Goal: Task Accomplishment & Management: Manage account settings

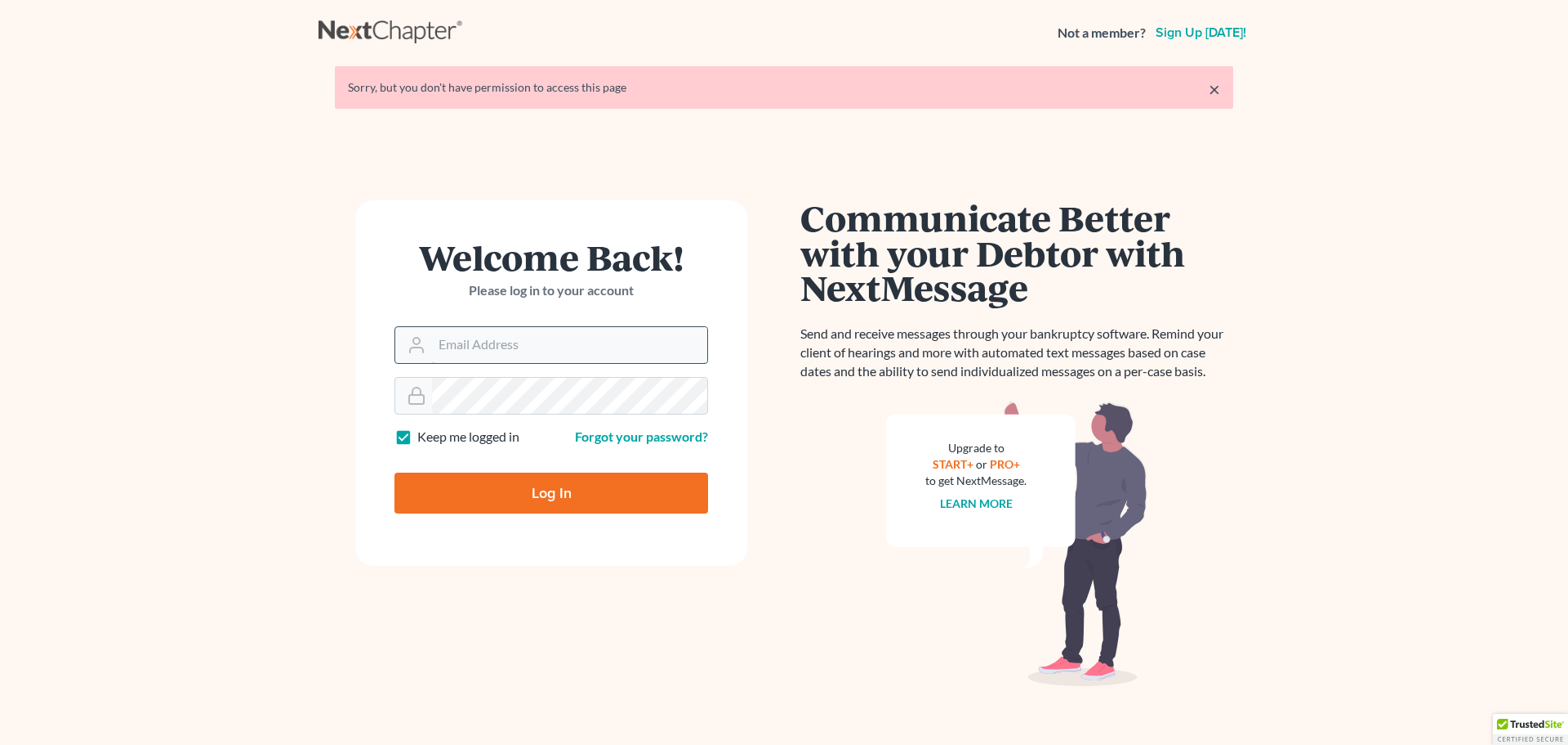
click at [527, 346] on input "Email Address" at bounding box center [570, 345] width 275 height 36
type input "stephen@breuer.law"
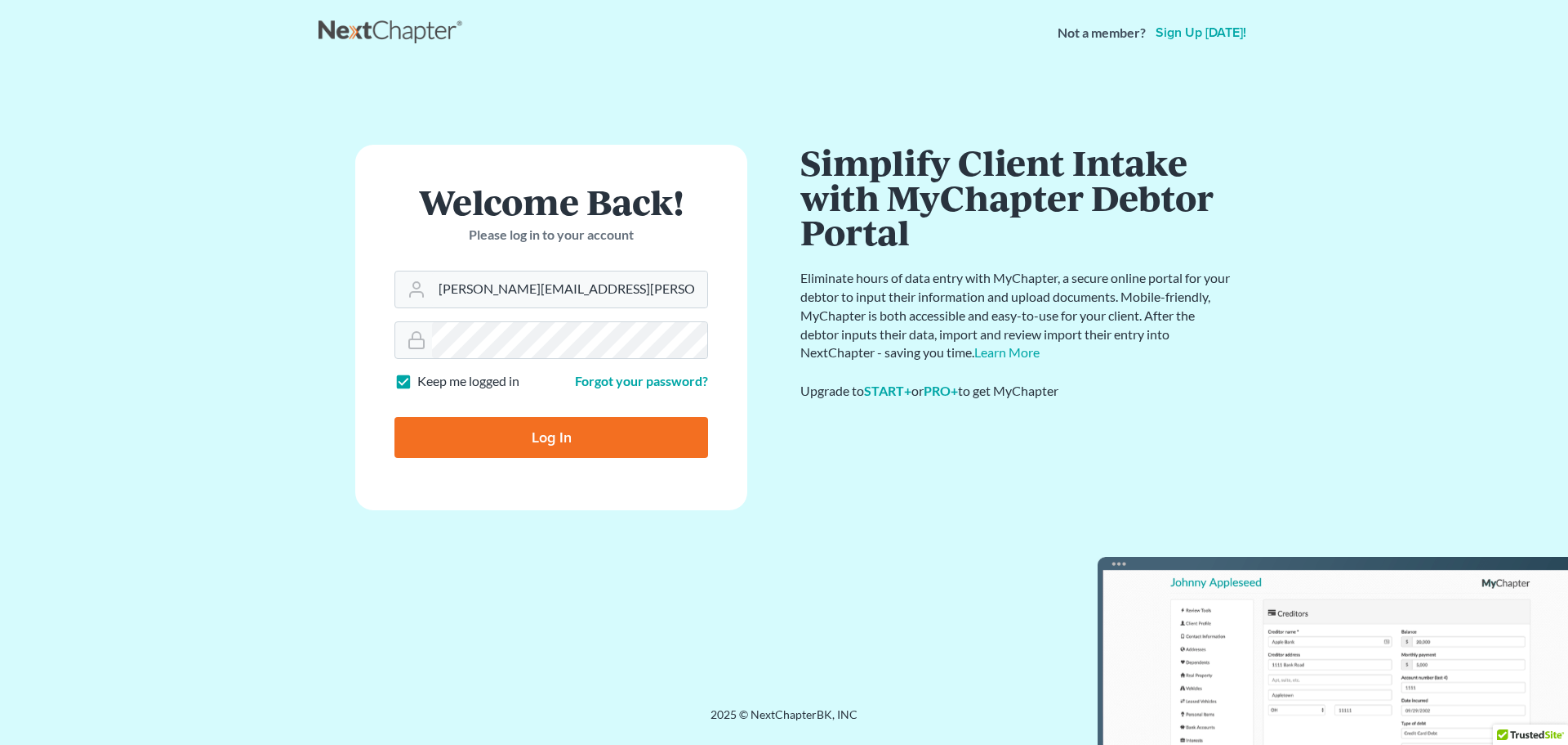
click at [527, 437] on input "Log In" at bounding box center [552, 437] width 314 height 41
type input "Thinking..."
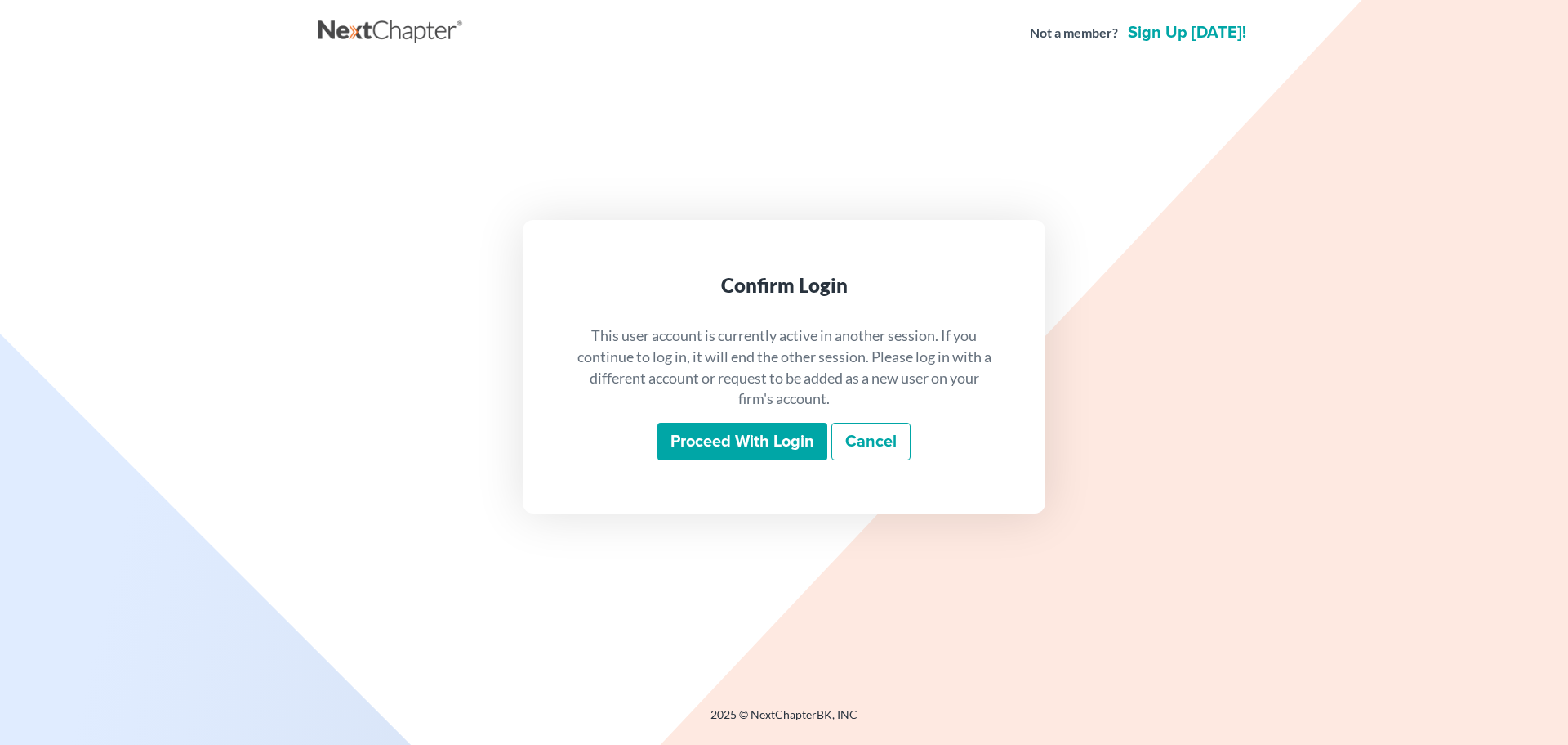
click at [780, 438] on input "Proceed with login" at bounding box center [742, 442] width 170 height 38
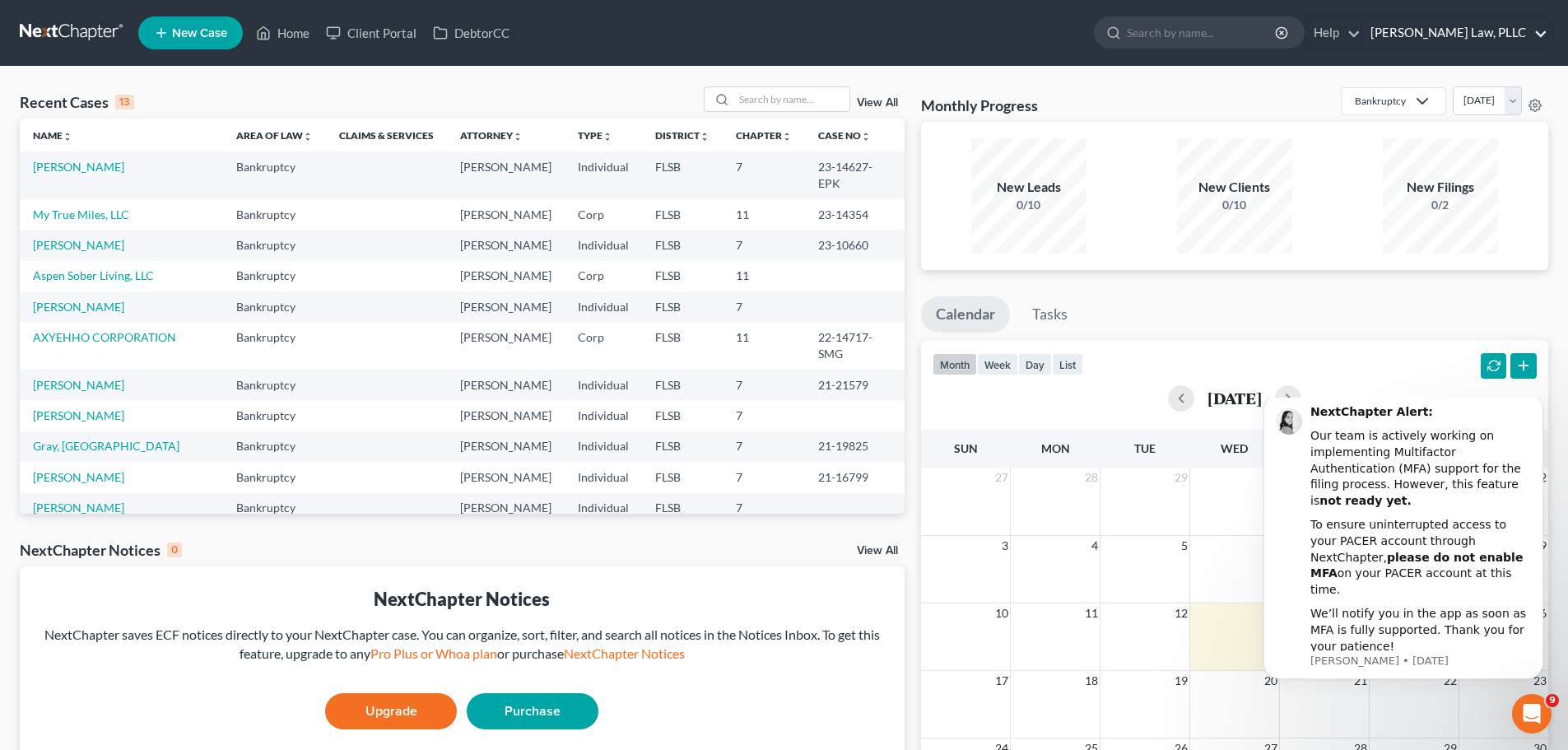
click at [1530, 34] on link "Breuer Law, PLLC" at bounding box center [1454, 33] width 185 height 30
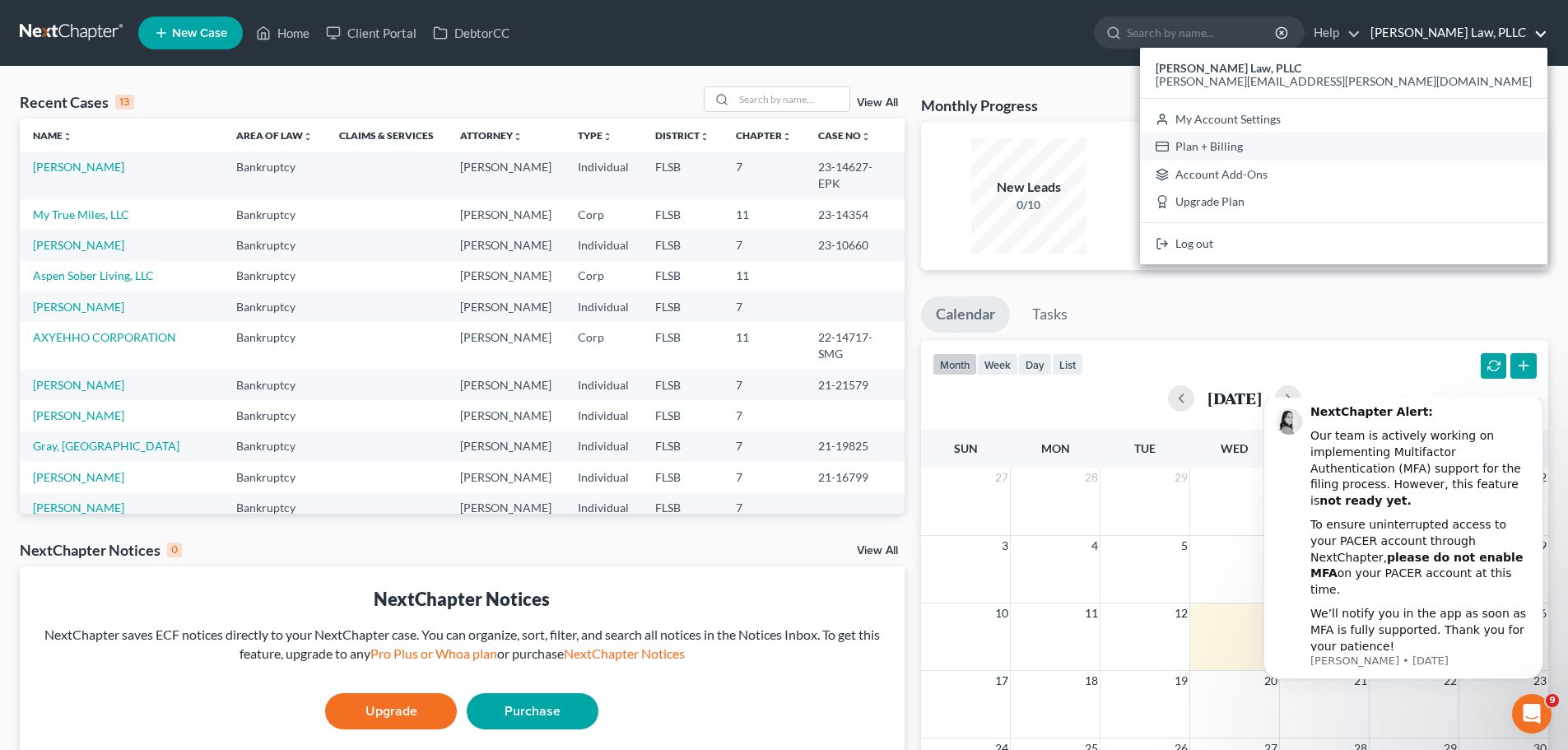
click at [1467, 144] on link "Plan + Billing" at bounding box center [1343, 146] width 408 height 28
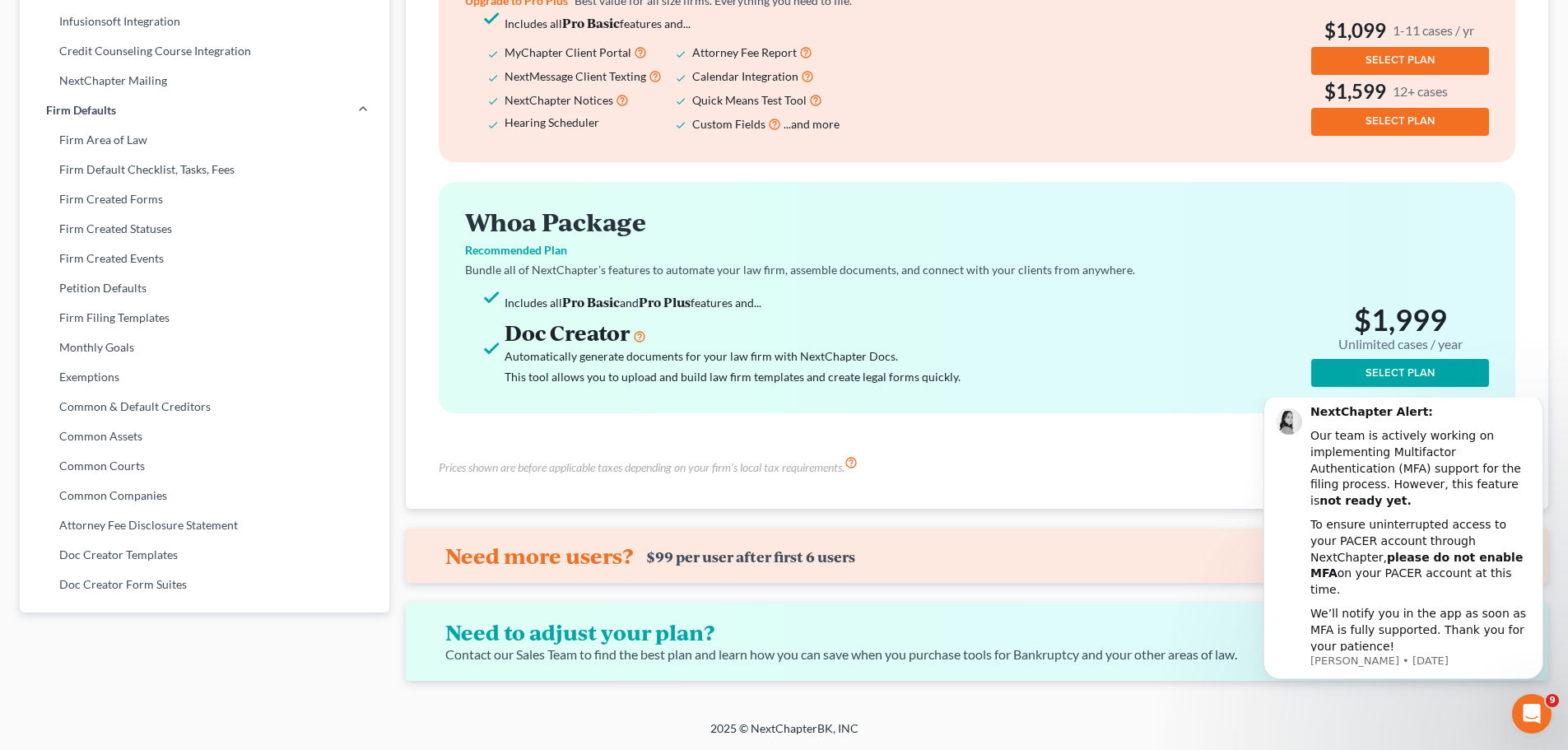
scroll to position [579, 0]
click at [1549, 713] on div "Open Intercom Messenger" at bounding box center [1531, 713] width 54 height 54
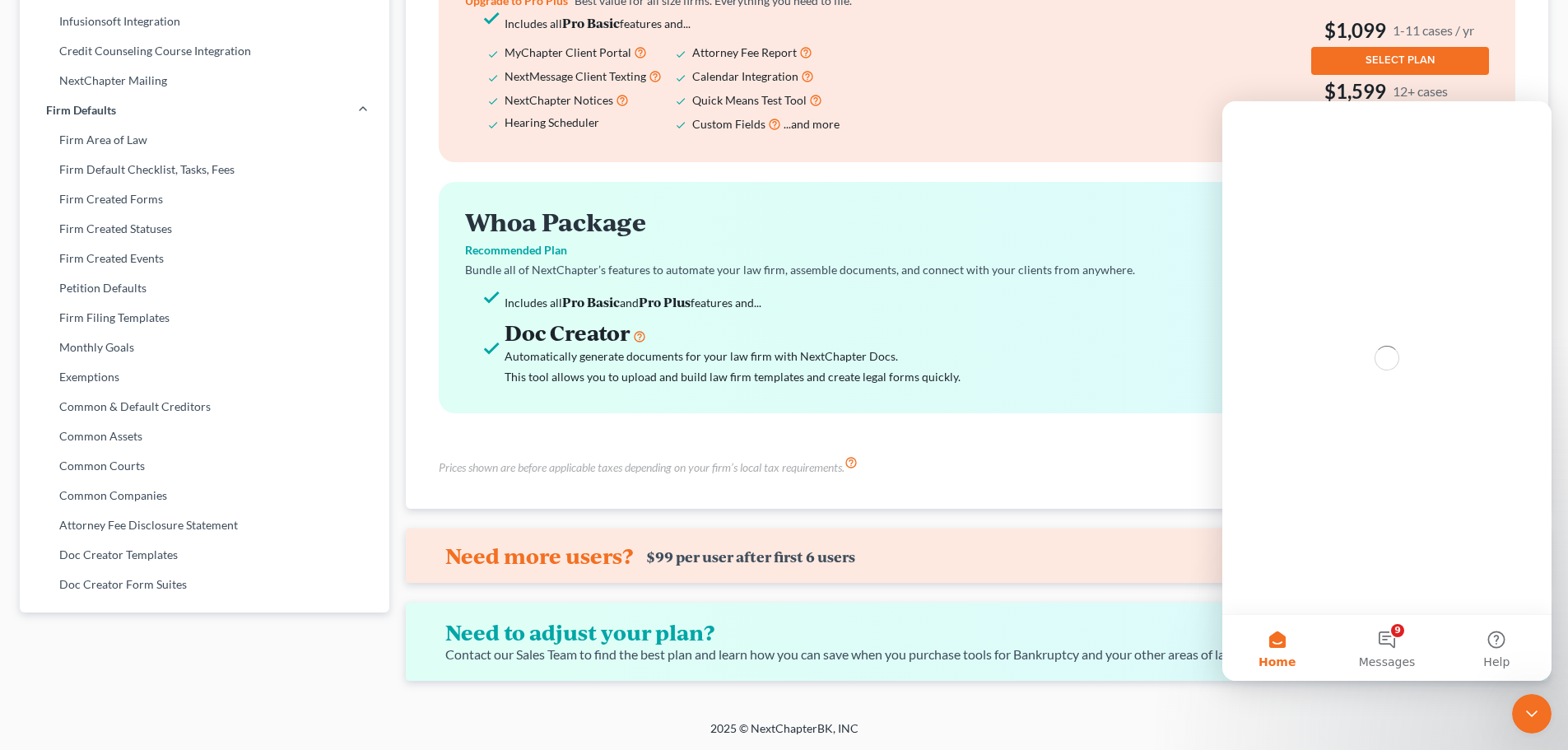
scroll to position [0, 0]
click at [1550, 714] on div "Close Intercom Messenger" at bounding box center [1532, 714] width 40 height 40
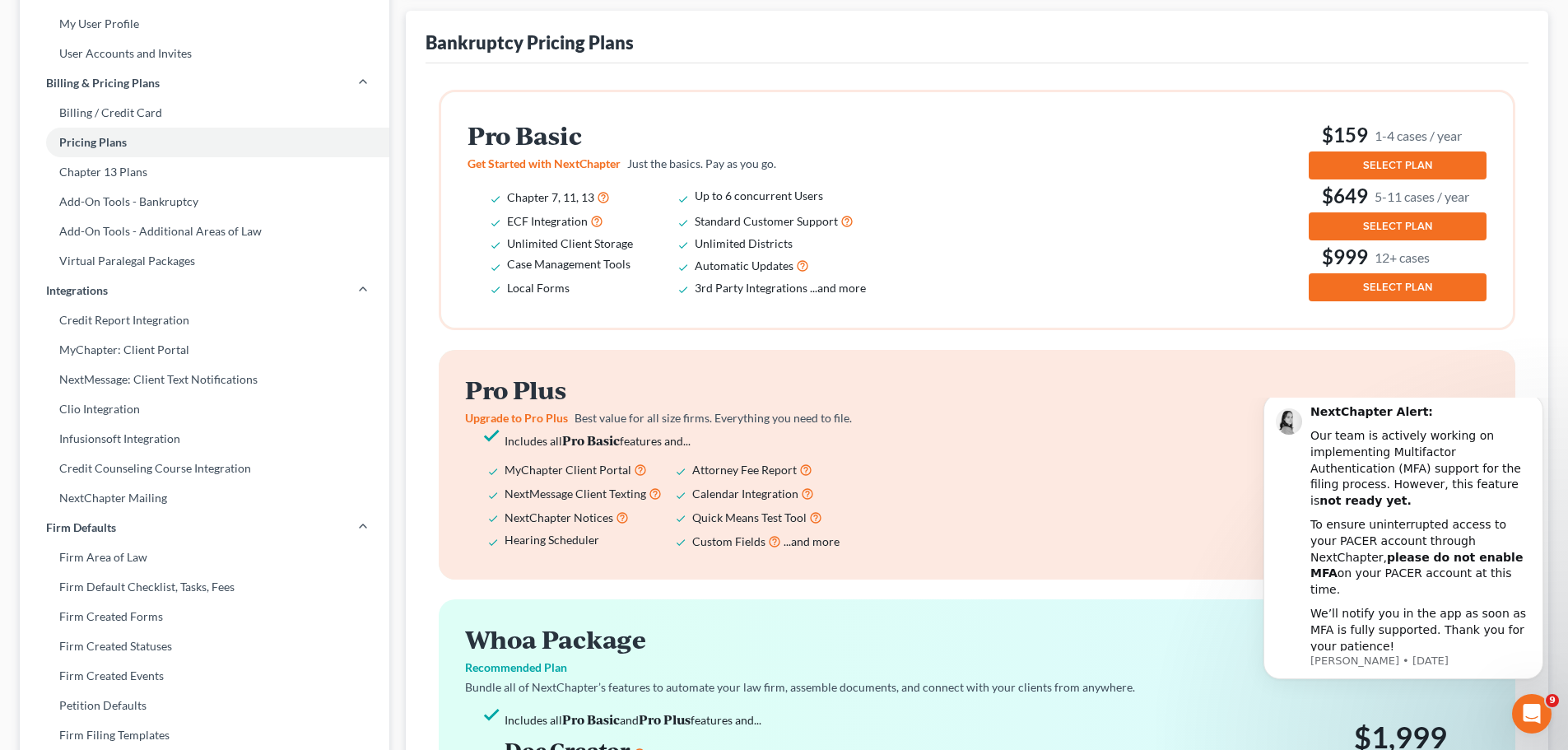
scroll to position [164, 0]
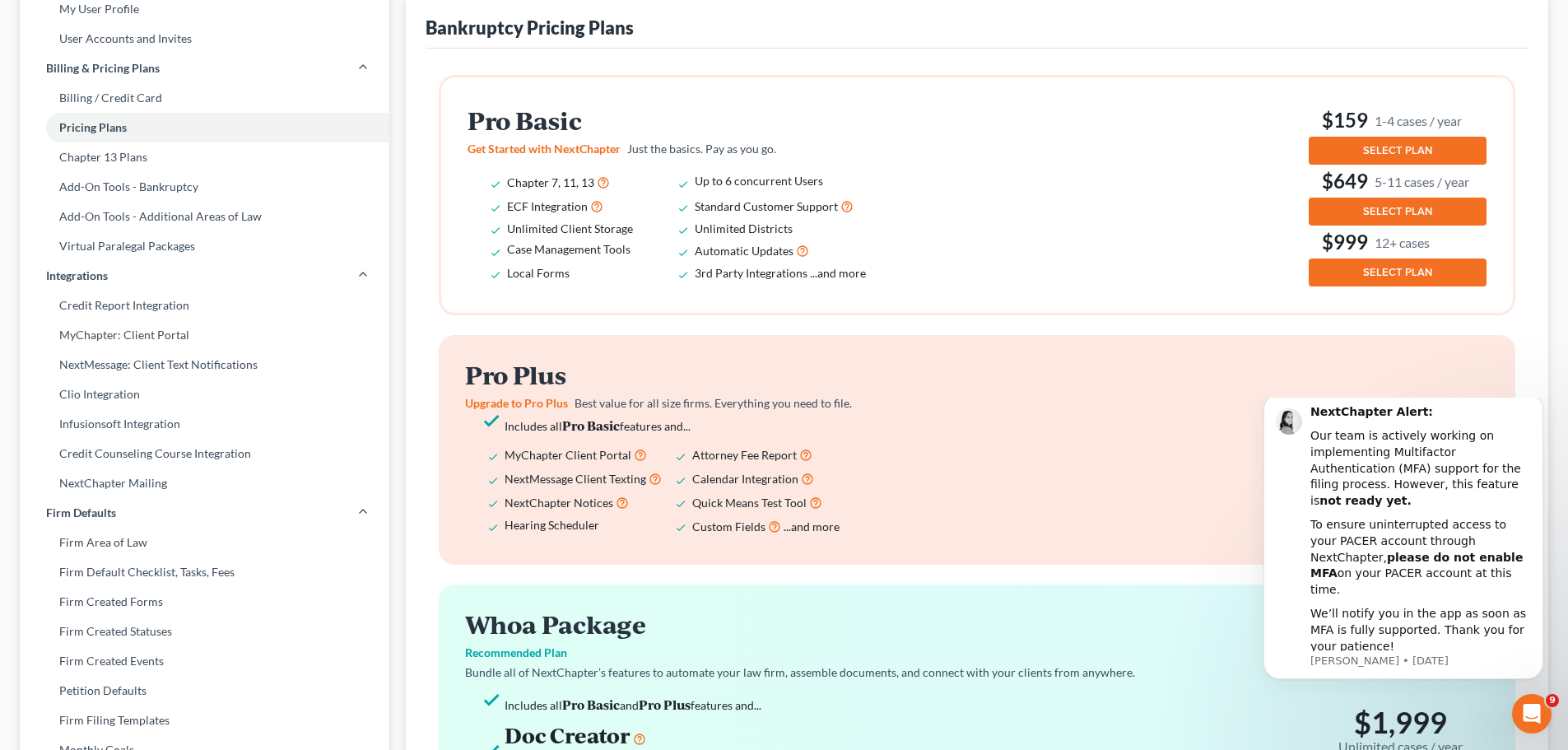
click at [731, 172] on li "Up to 6 concurrent Users" at bounding box center [788, 182] width 188 height 23
click at [545, 122] on h2 "Pro Basic" at bounding box center [678, 120] width 421 height 27
click at [1396, 213] on span "SELECT PLAN" at bounding box center [1397, 211] width 69 height 14
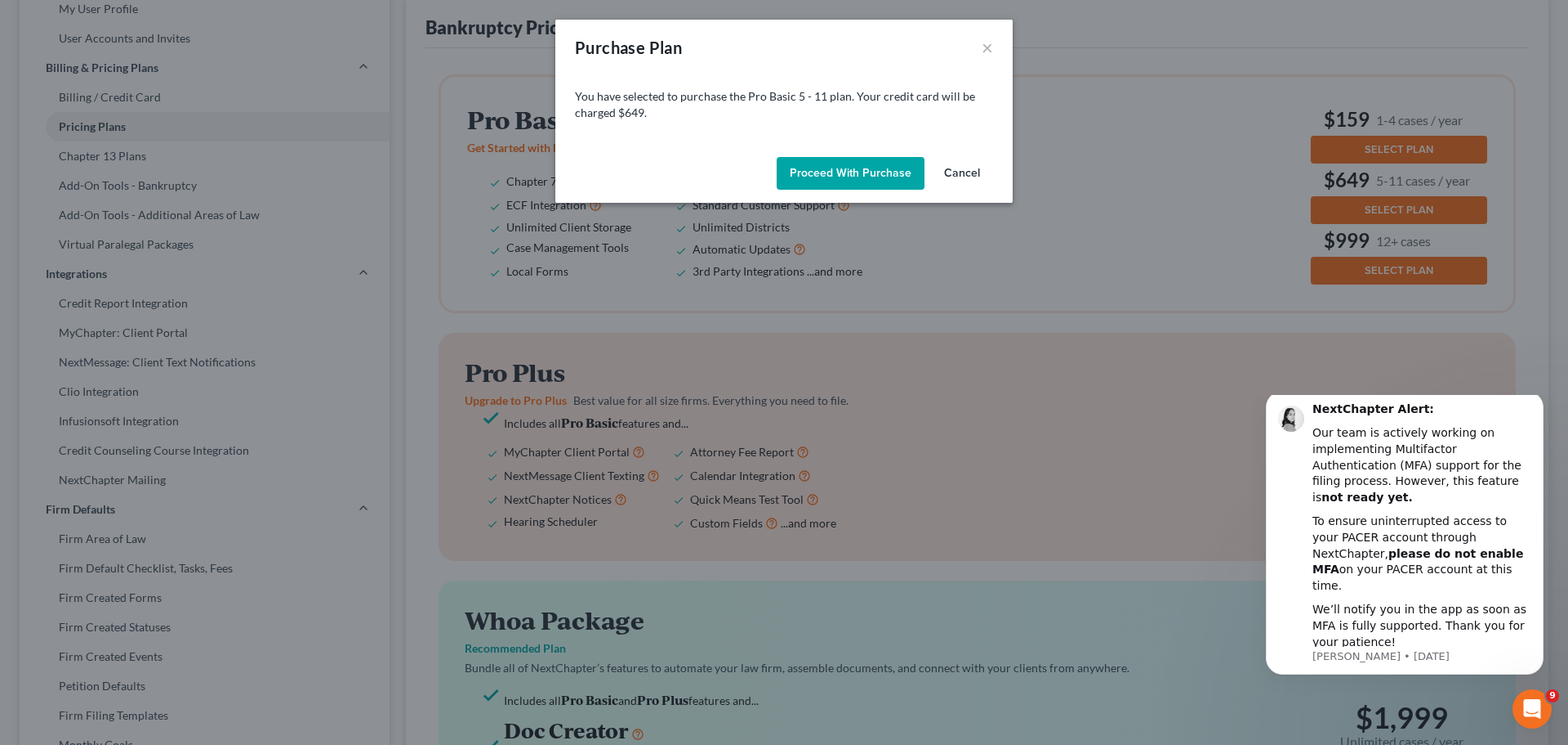
click at [978, 169] on button "Cancel" at bounding box center [962, 173] width 62 height 32
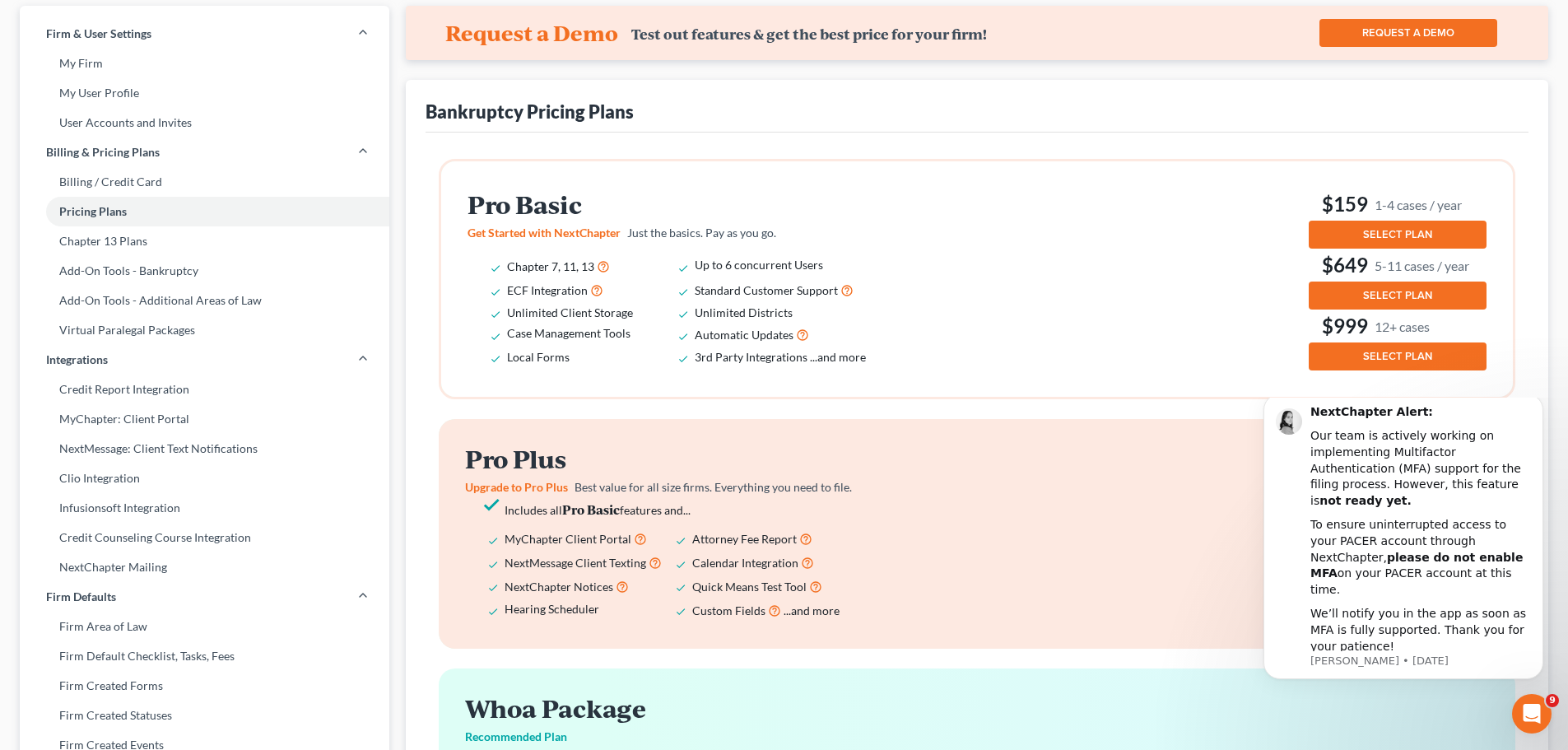
scroll to position [0, 0]
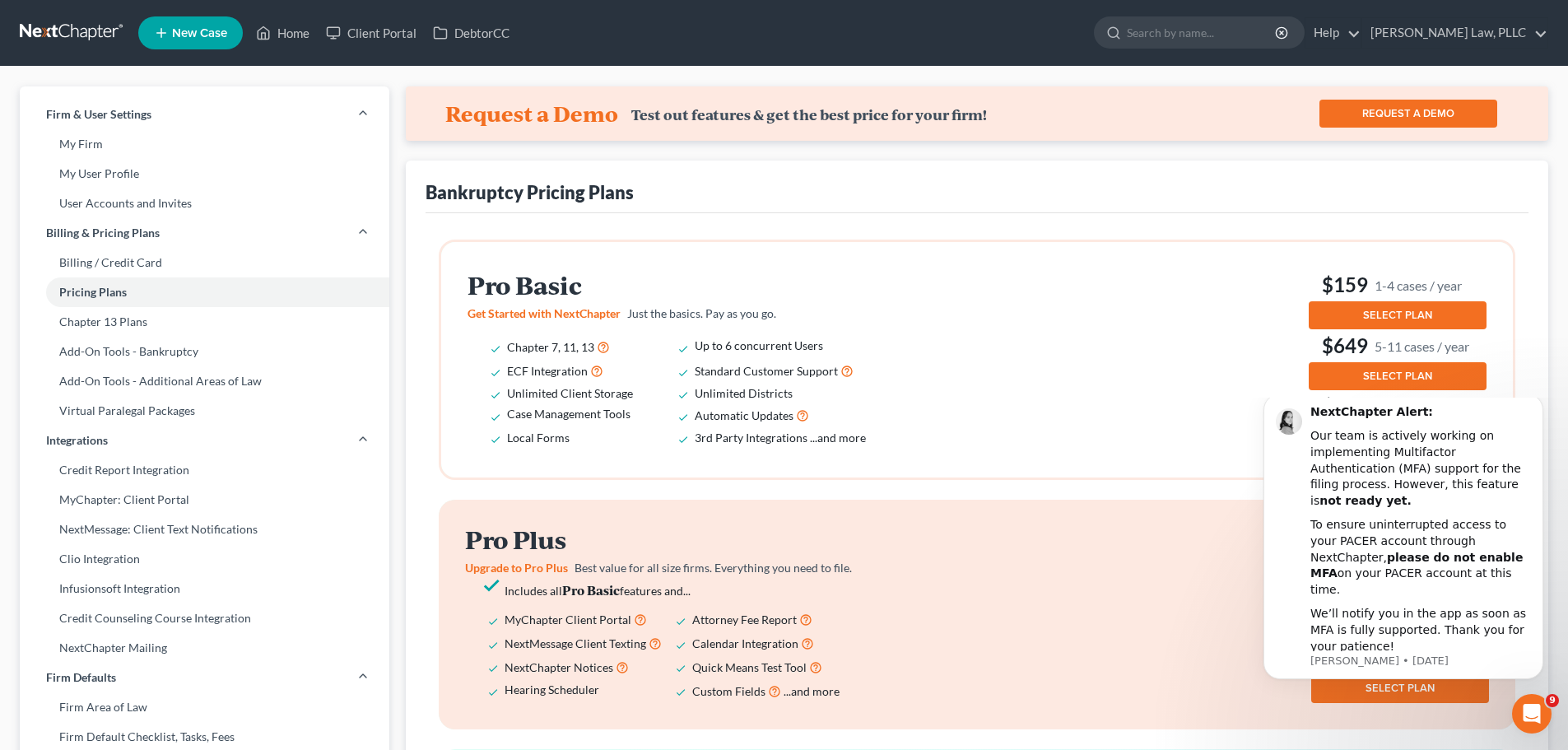
click at [80, 29] on link at bounding box center [72, 33] width 106 height 30
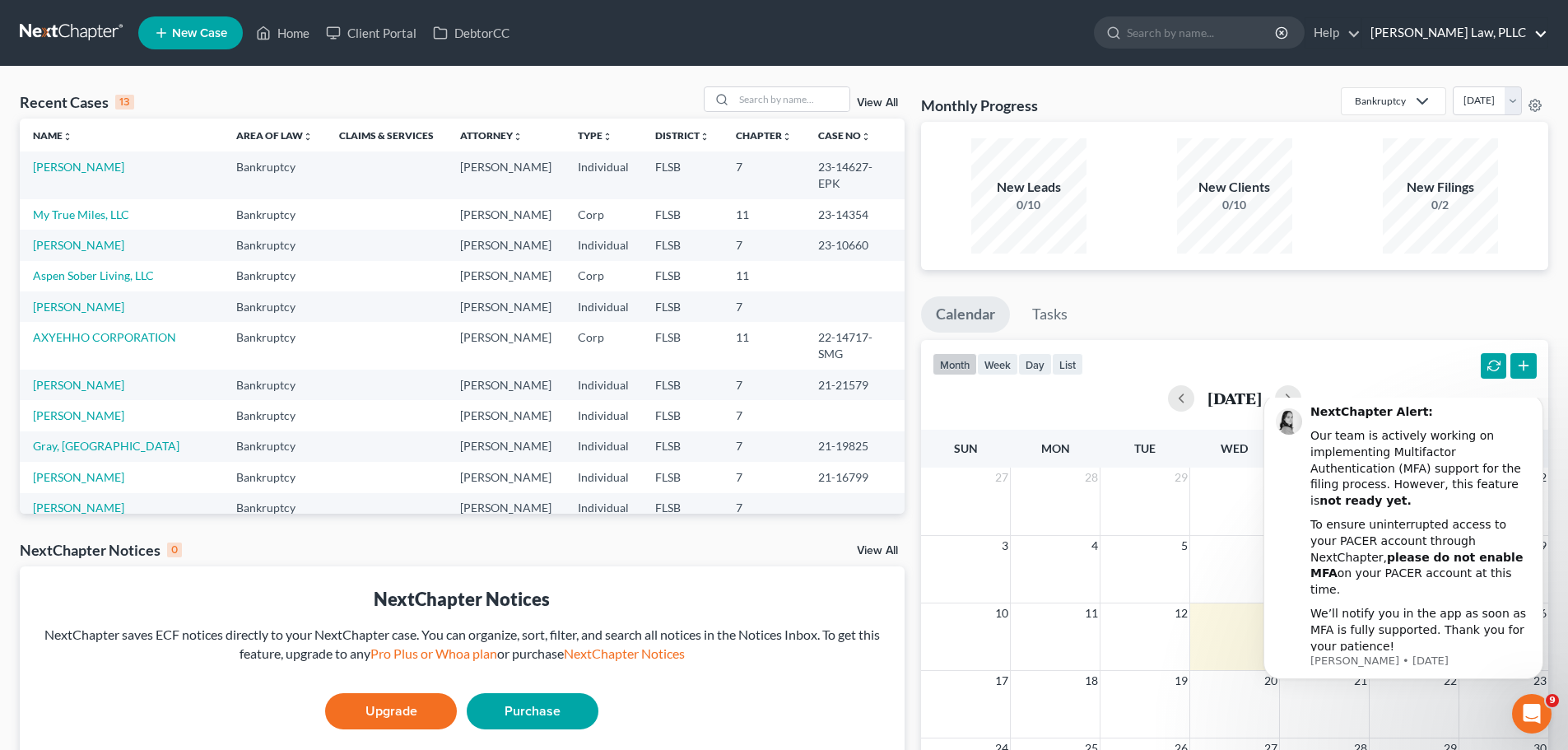
click at [1499, 36] on link "[PERSON_NAME] Law, PLLC" at bounding box center [1454, 33] width 185 height 30
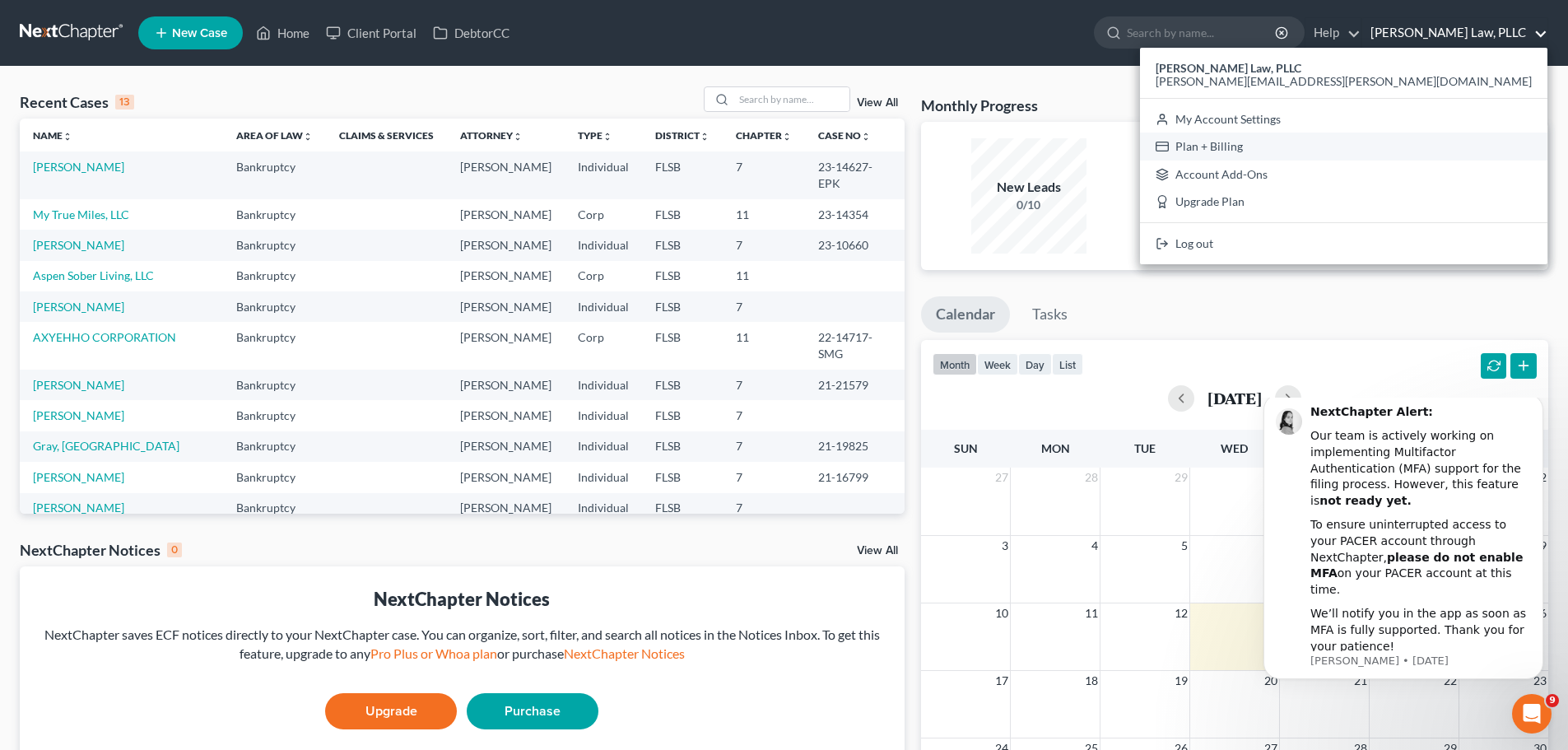
click at [1453, 148] on link "Plan + Billing" at bounding box center [1343, 146] width 408 height 28
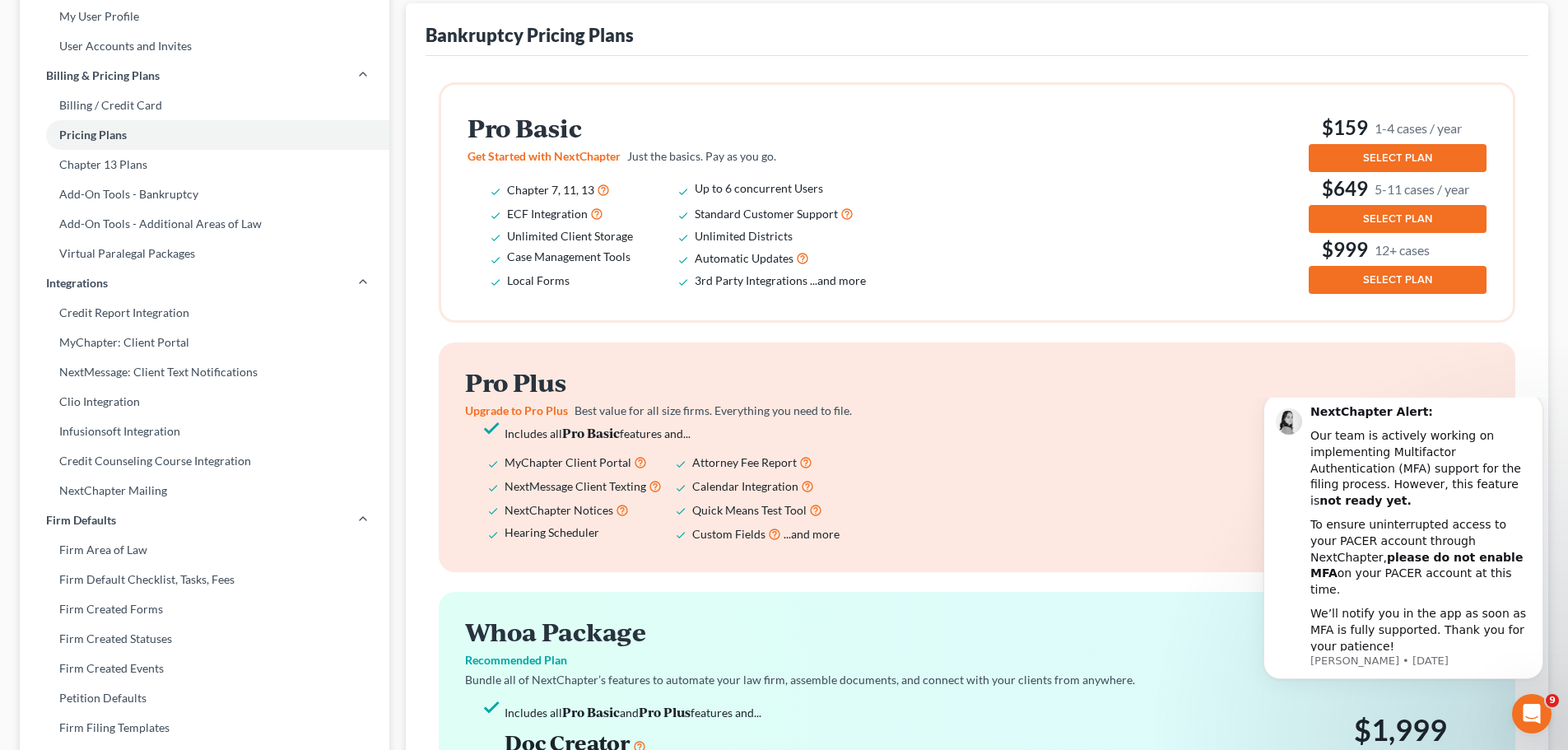
scroll to position [164, 0]
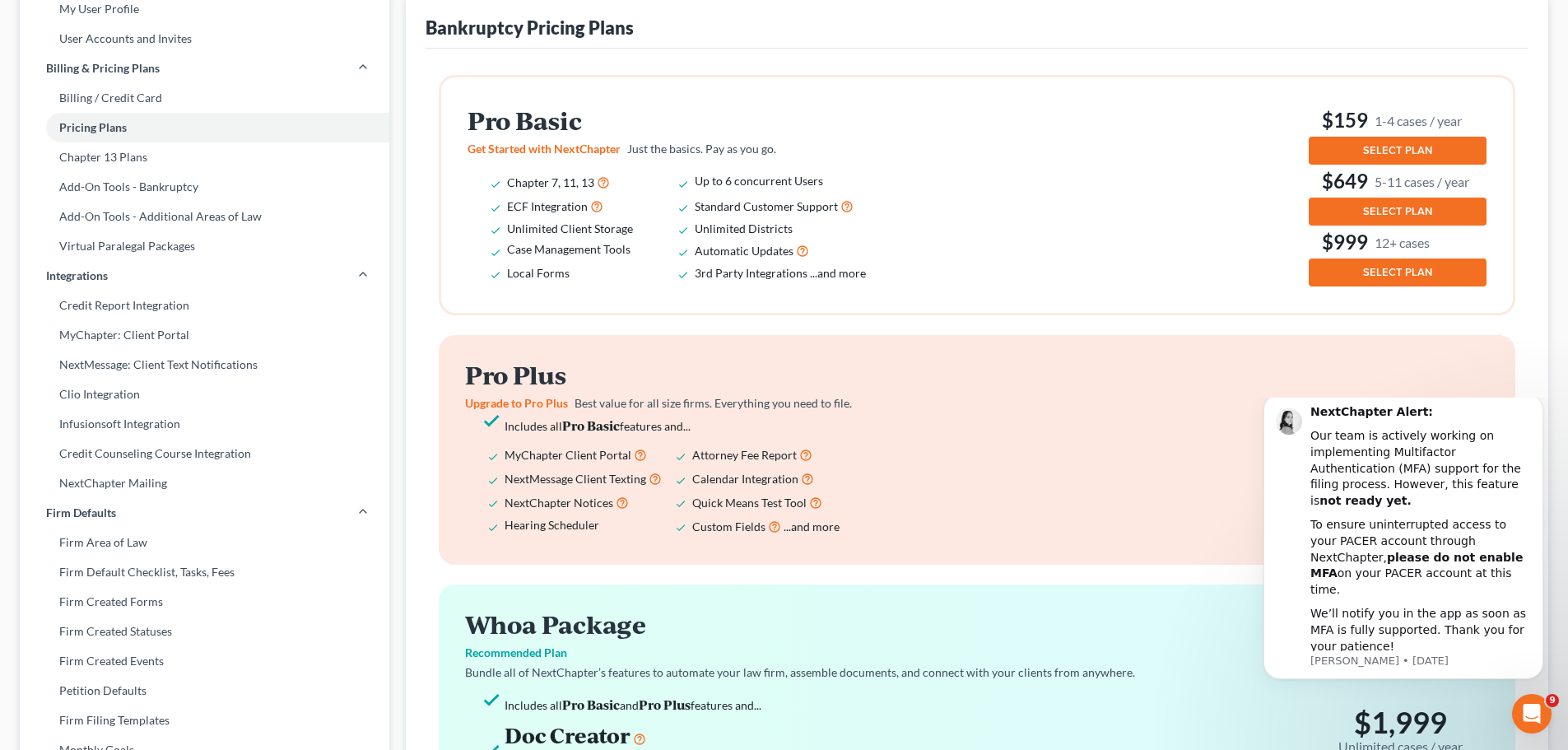
click at [1524, 718] on icon "Open Intercom Messenger" at bounding box center [1532, 714] width 27 height 27
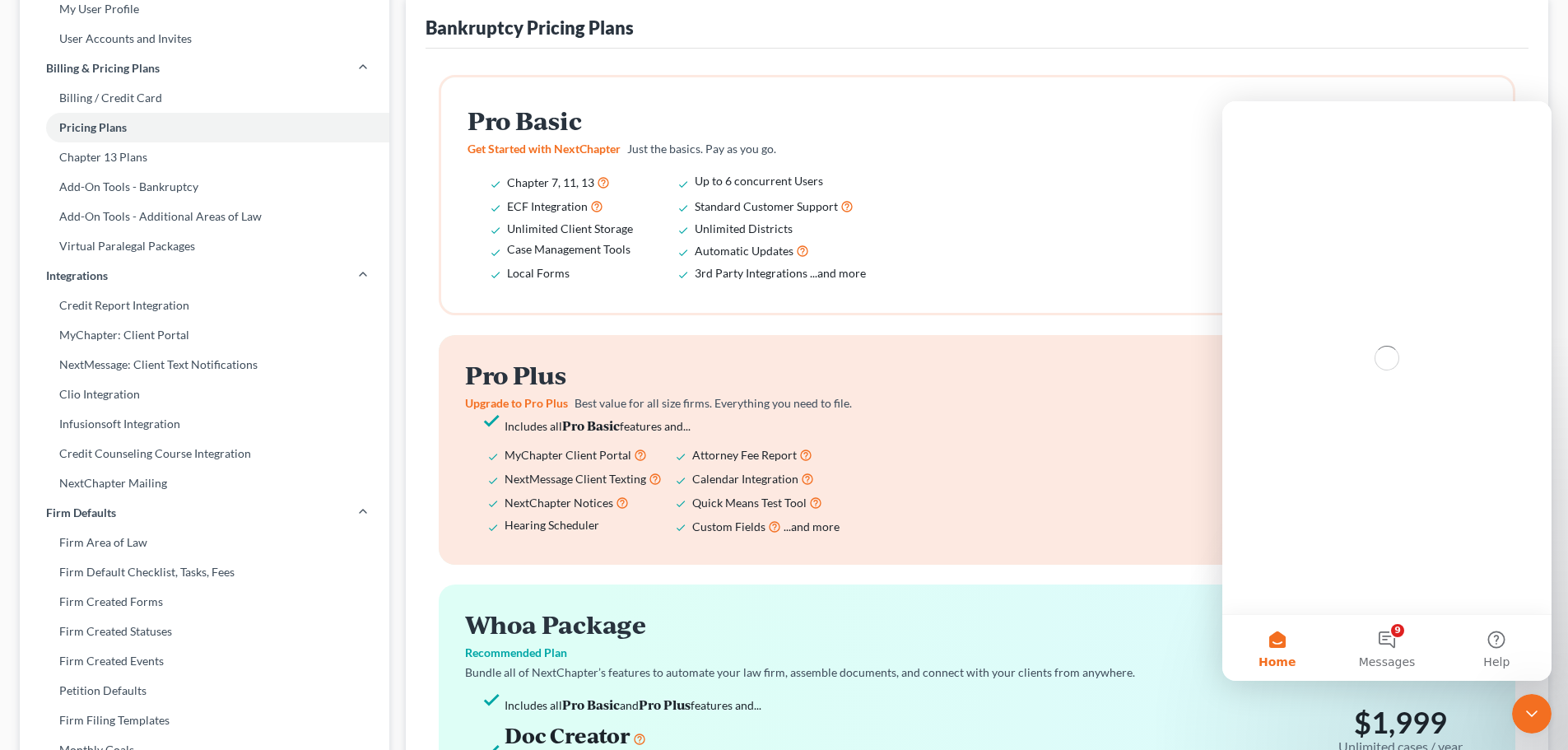
scroll to position [0, 0]
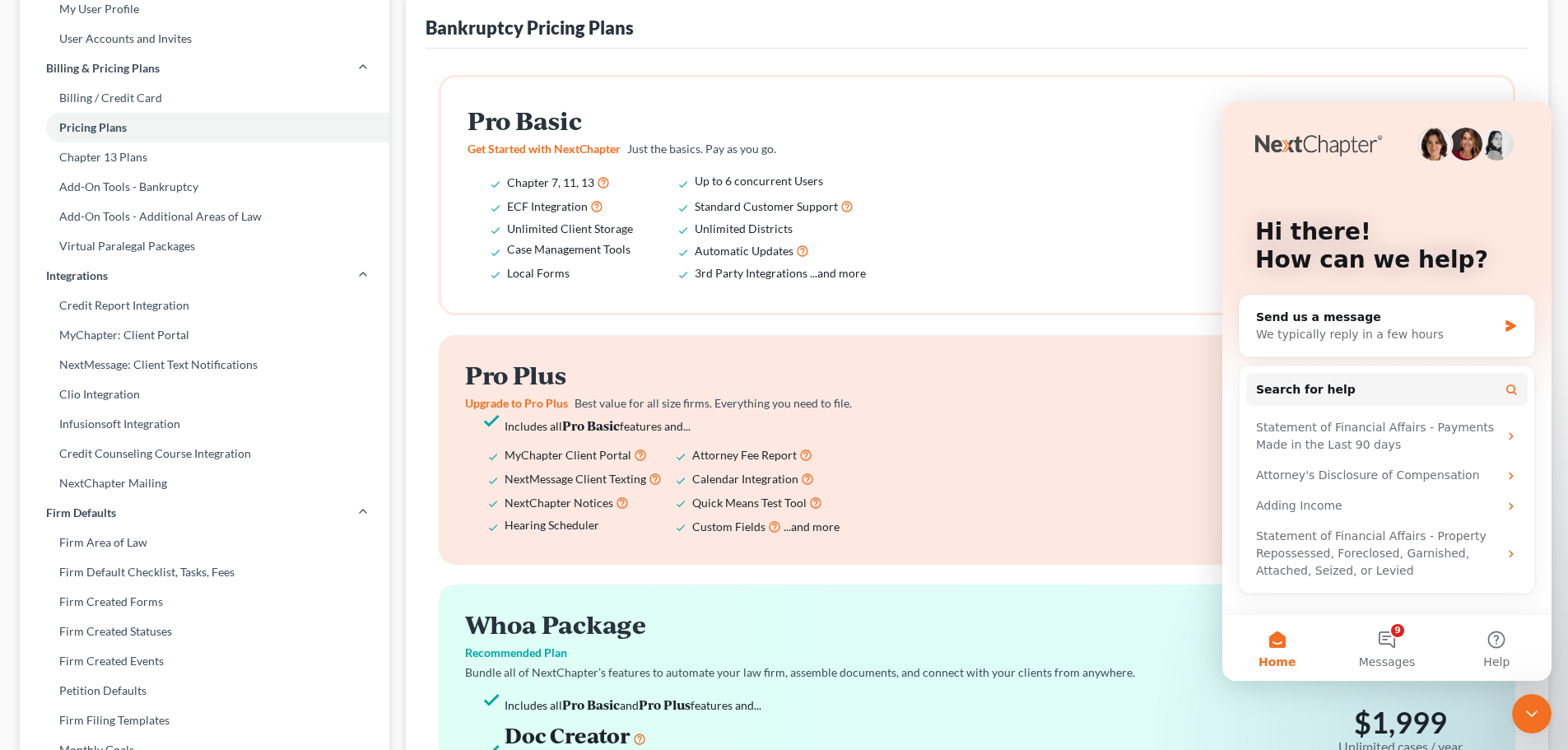
click at [1072, 160] on div "Pro Basic Get Started with NextChapter Just the basics. Pay as you go. Chapter …" at bounding box center [976, 195] width 1019 height 183
click at [1550, 721] on div "Close Intercom Messenger" at bounding box center [1532, 714] width 40 height 40
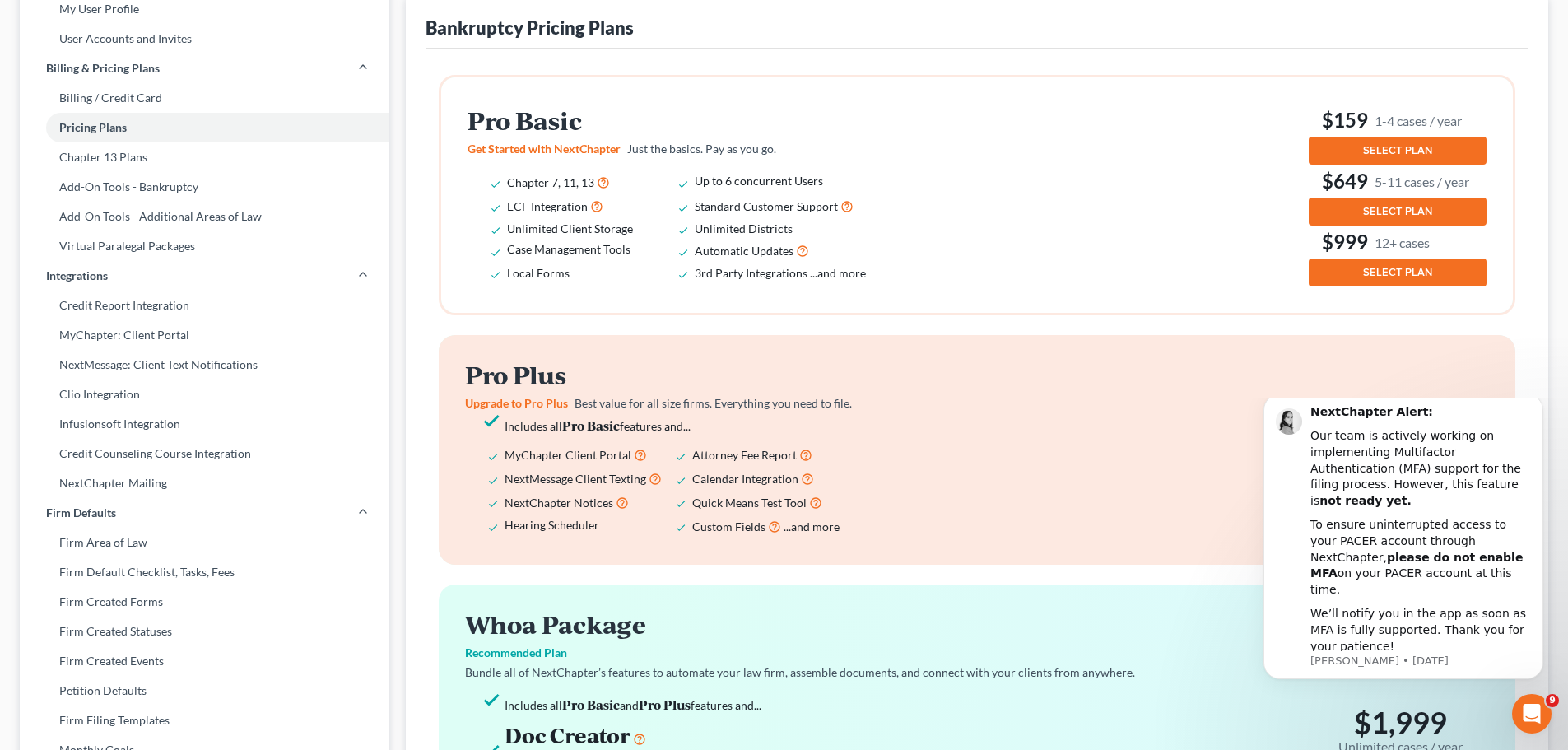
click at [1361, 143] on button "SELECT PLAN" at bounding box center [1397, 150] width 178 height 28
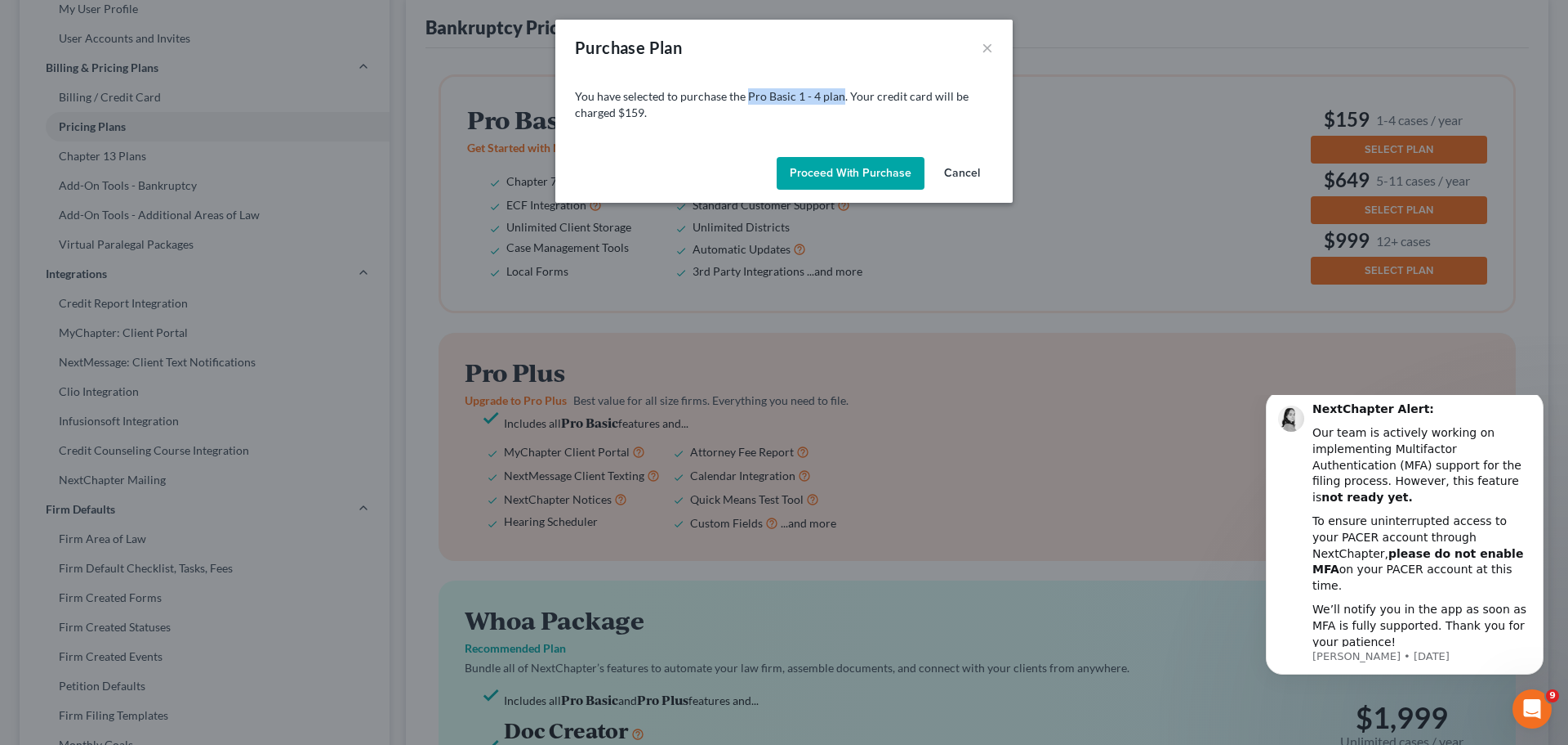
drag, startPoint x: 746, startPoint y: 96, endPoint x: 839, endPoint y: 92, distance: 93.1
click at [839, 92] on p "You have selected to purchase the Pro Basic 1 - 4 plan. Your credit card will b…" at bounding box center [784, 104] width 418 height 32
copy p "Pro Basic 1 - 4 plan"
click at [841, 171] on button "Proceed with Purchase" at bounding box center [850, 173] width 148 height 32
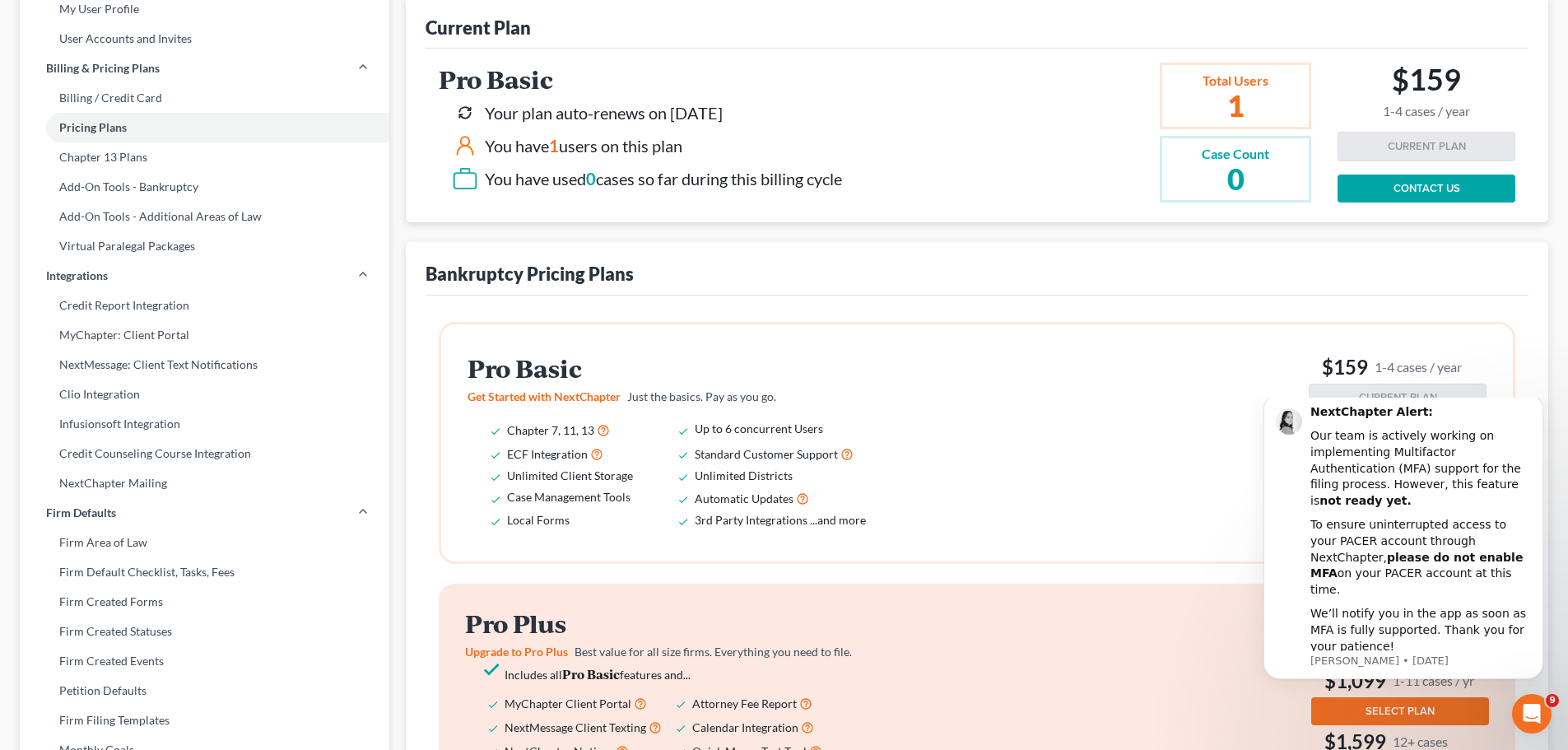
click at [1240, 99] on h2 "1" at bounding box center [1235, 105] width 68 height 30
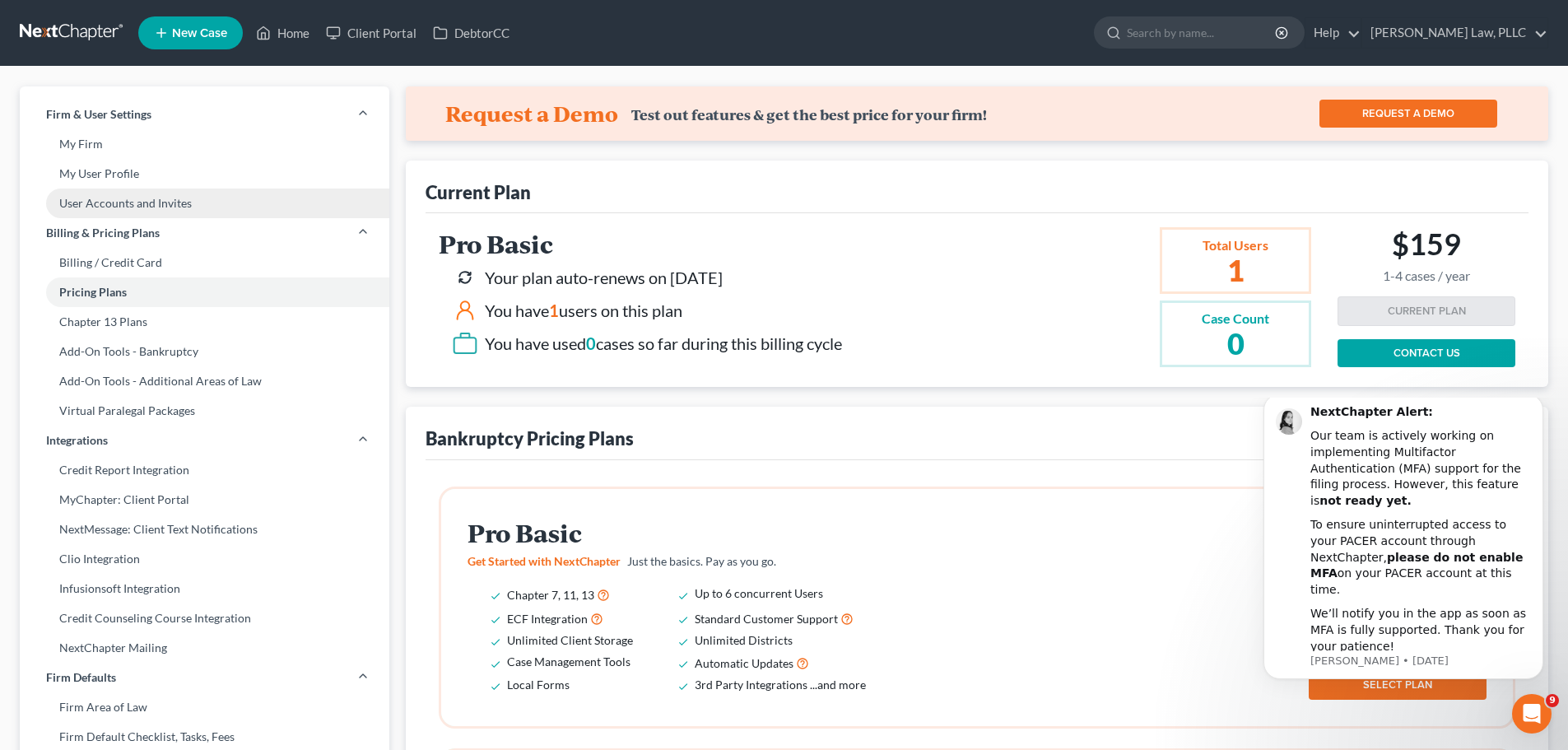
click at [144, 195] on link "User Accounts and Invites" at bounding box center [204, 203] width 370 height 30
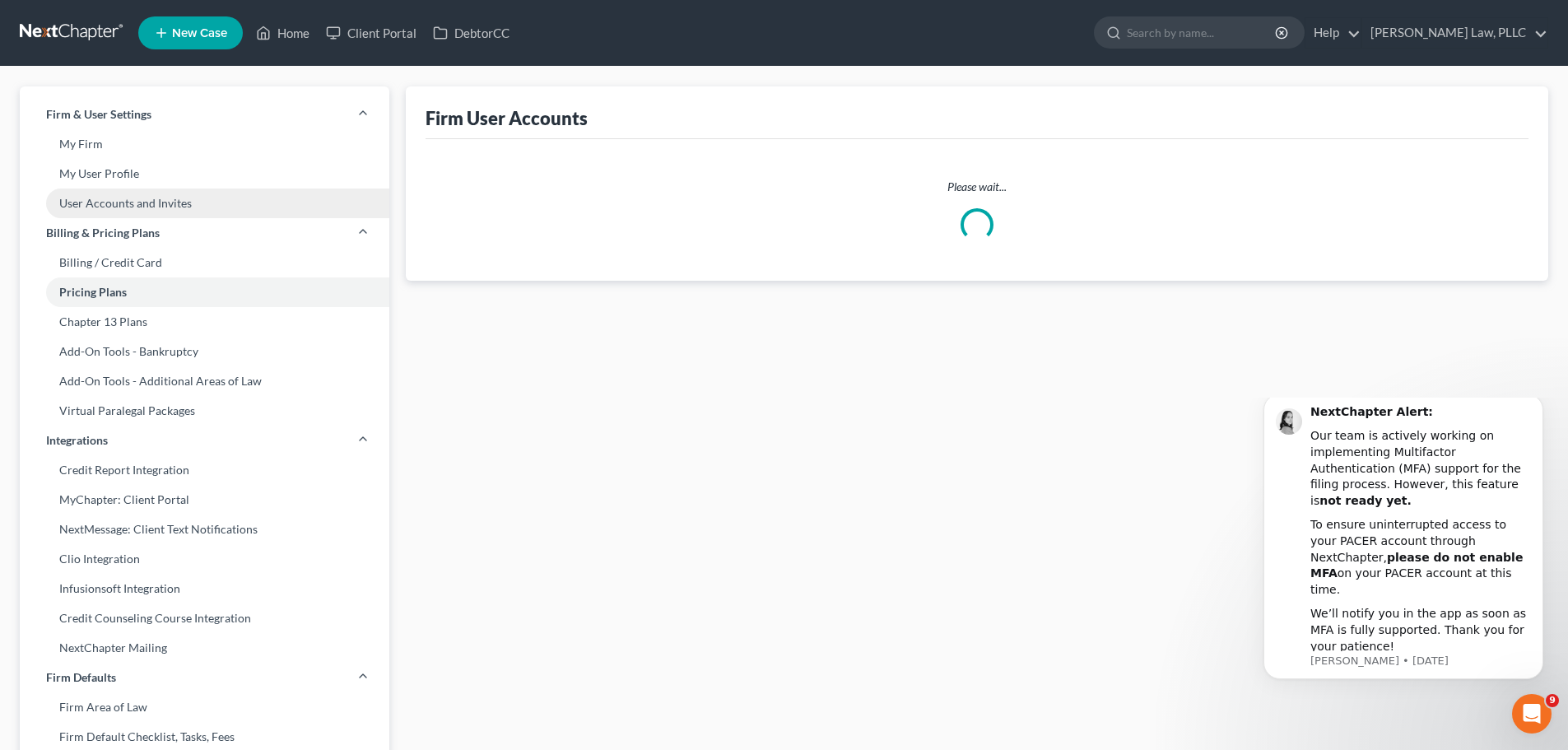
select select "0"
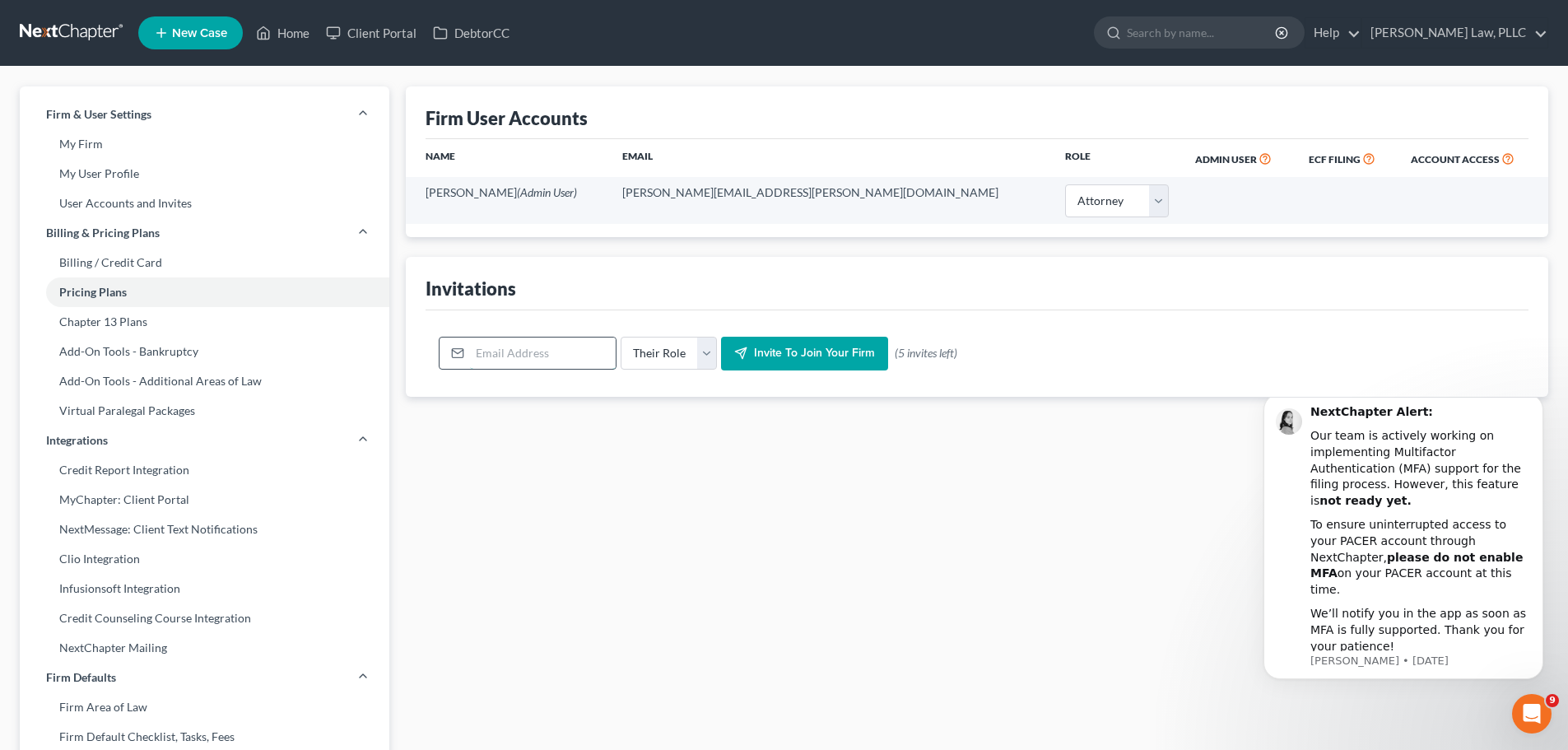
click at [480, 355] on input "email" at bounding box center [542, 352] width 146 height 32
type input "flremoteparalegal@gmail.com"
click at [700, 358] on select "Their Role Attorney Paralegal Assistant" at bounding box center [669, 352] width 97 height 33
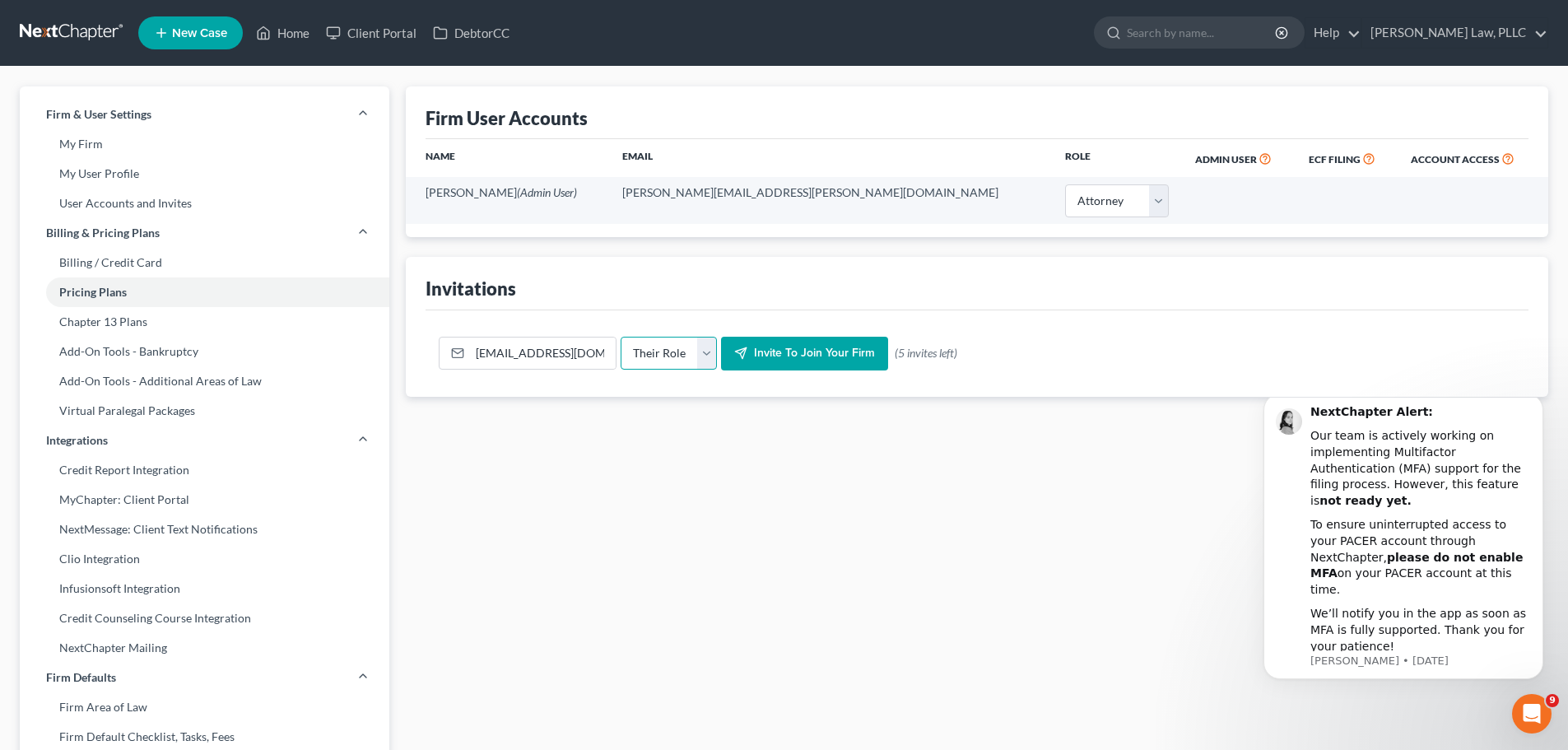
select select "paralegal"
click at [621, 336] on select "Their Role Attorney Paralegal Assistant" at bounding box center [669, 352] width 97 height 33
click at [550, 354] on input "flremoteparalegal@gmail.com" at bounding box center [542, 352] width 146 height 32
click at [823, 350] on span "Invite to join your firm" at bounding box center [814, 352] width 121 height 14
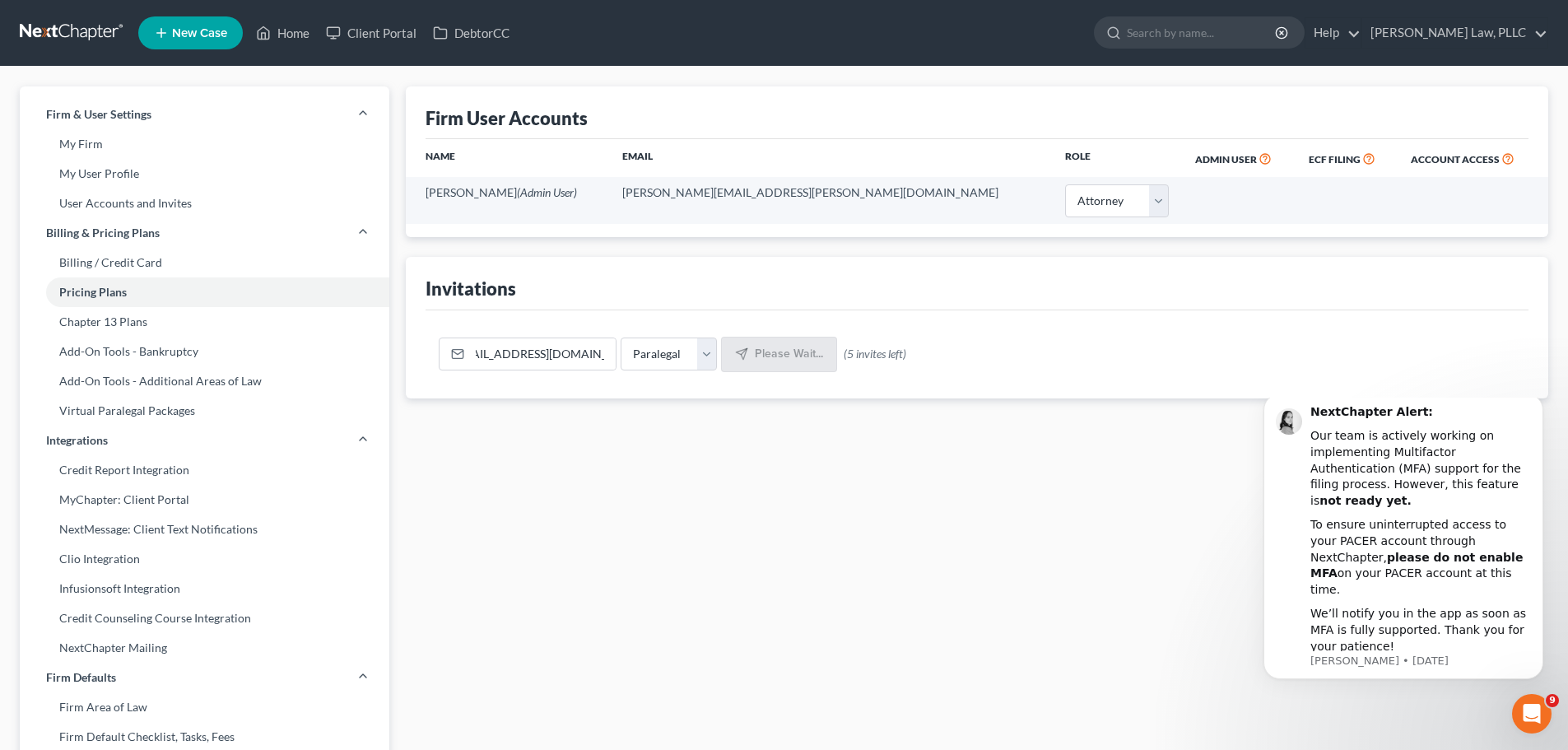
scroll to position [0, 0]
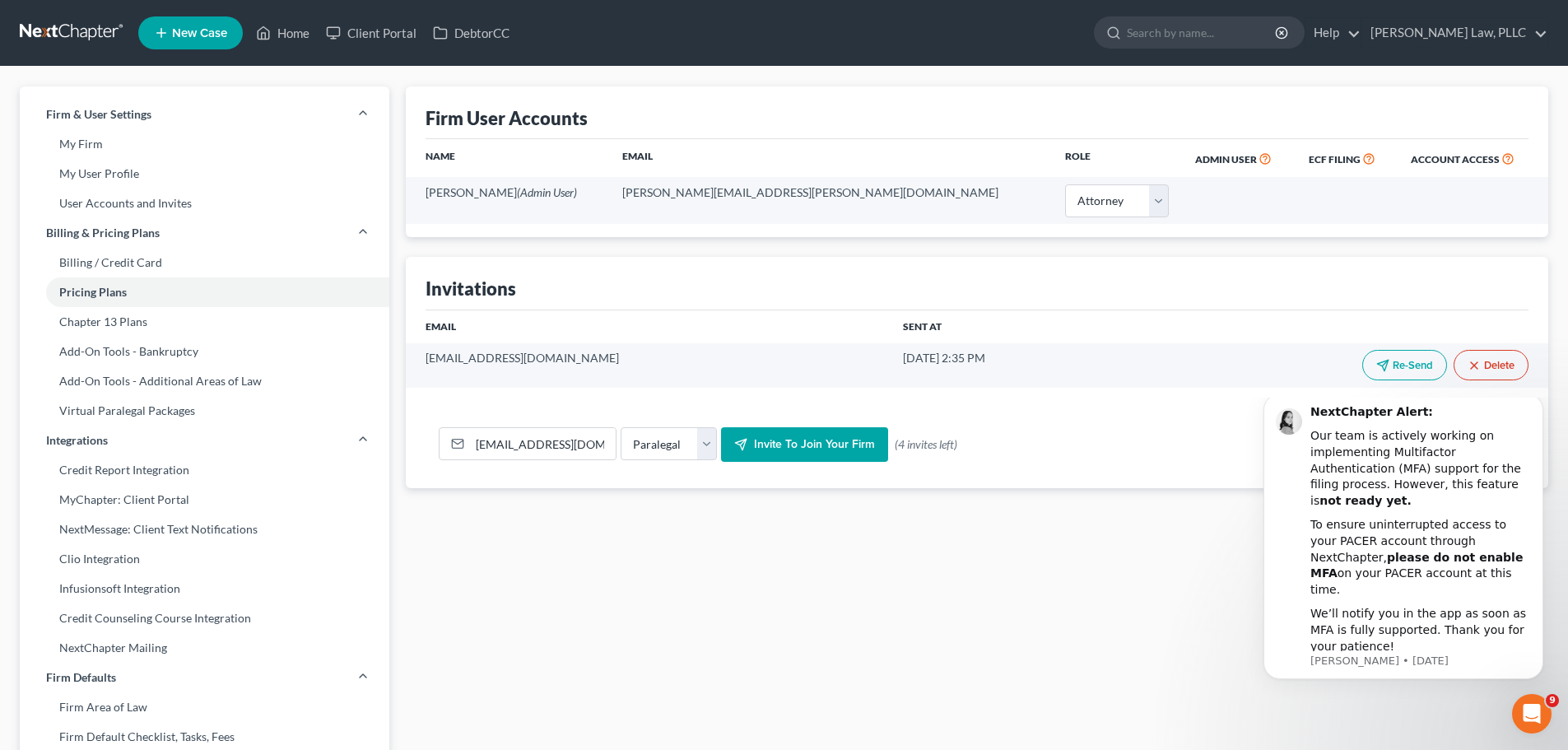
click at [79, 33] on link at bounding box center [72, 33] width 106 height 30
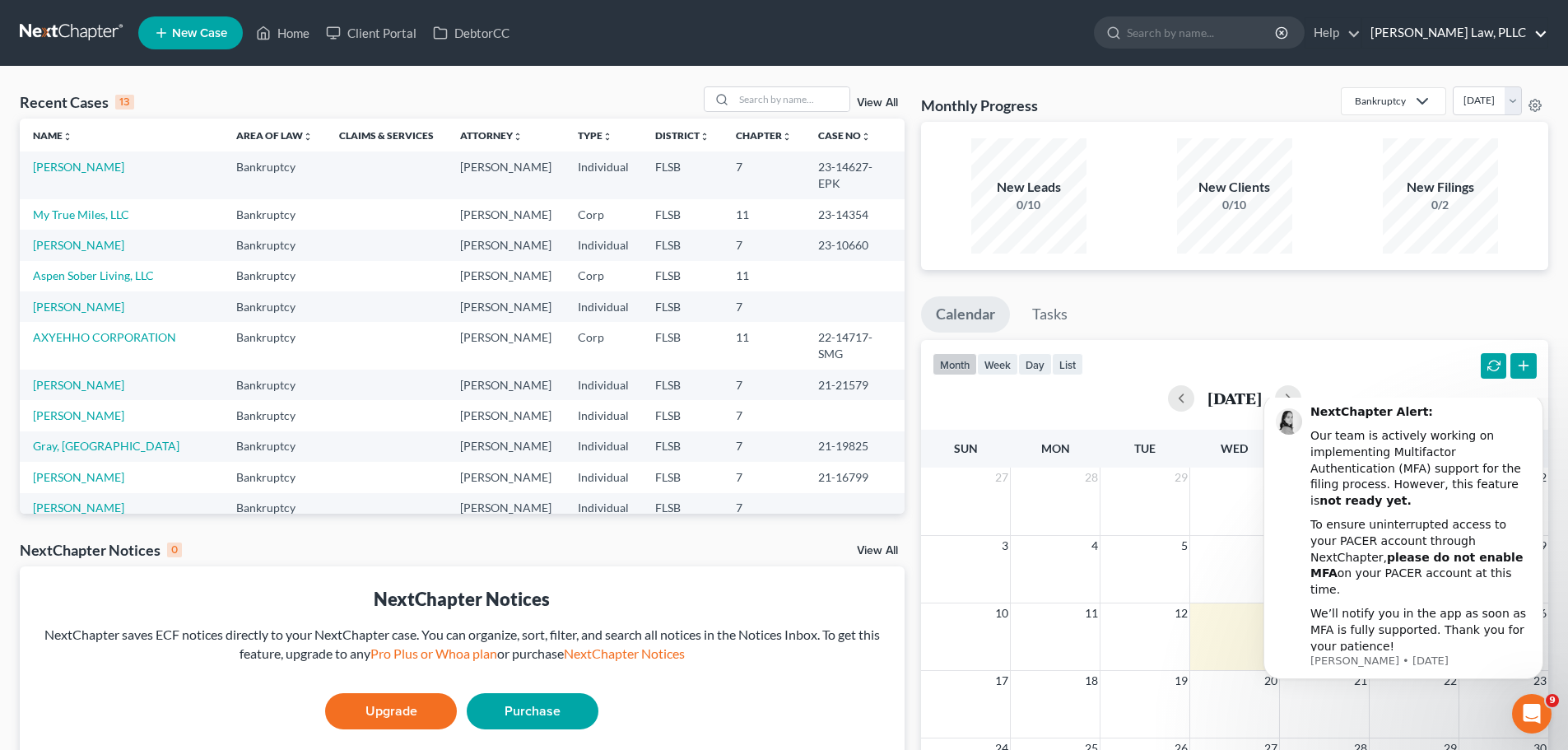
click at [1521, 26] on link "[PERSON_NAME] Law, PLLC" at bounding box center [1454, 33] width 185 height 30
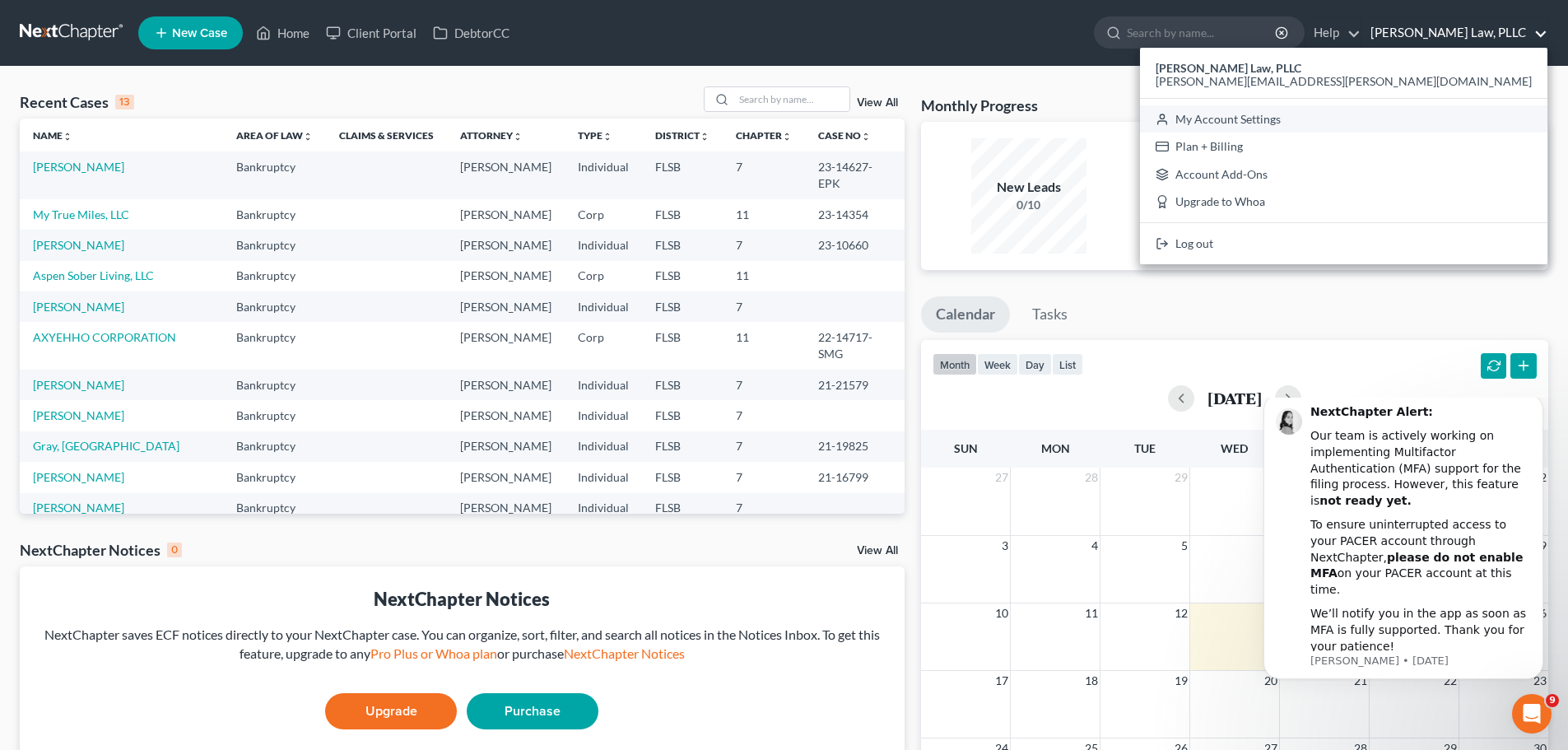
click at [1479, 121] on link "My Account Settings" at bounding box center [1343, 119] width 408 height 28
select select "24"
select select "9"
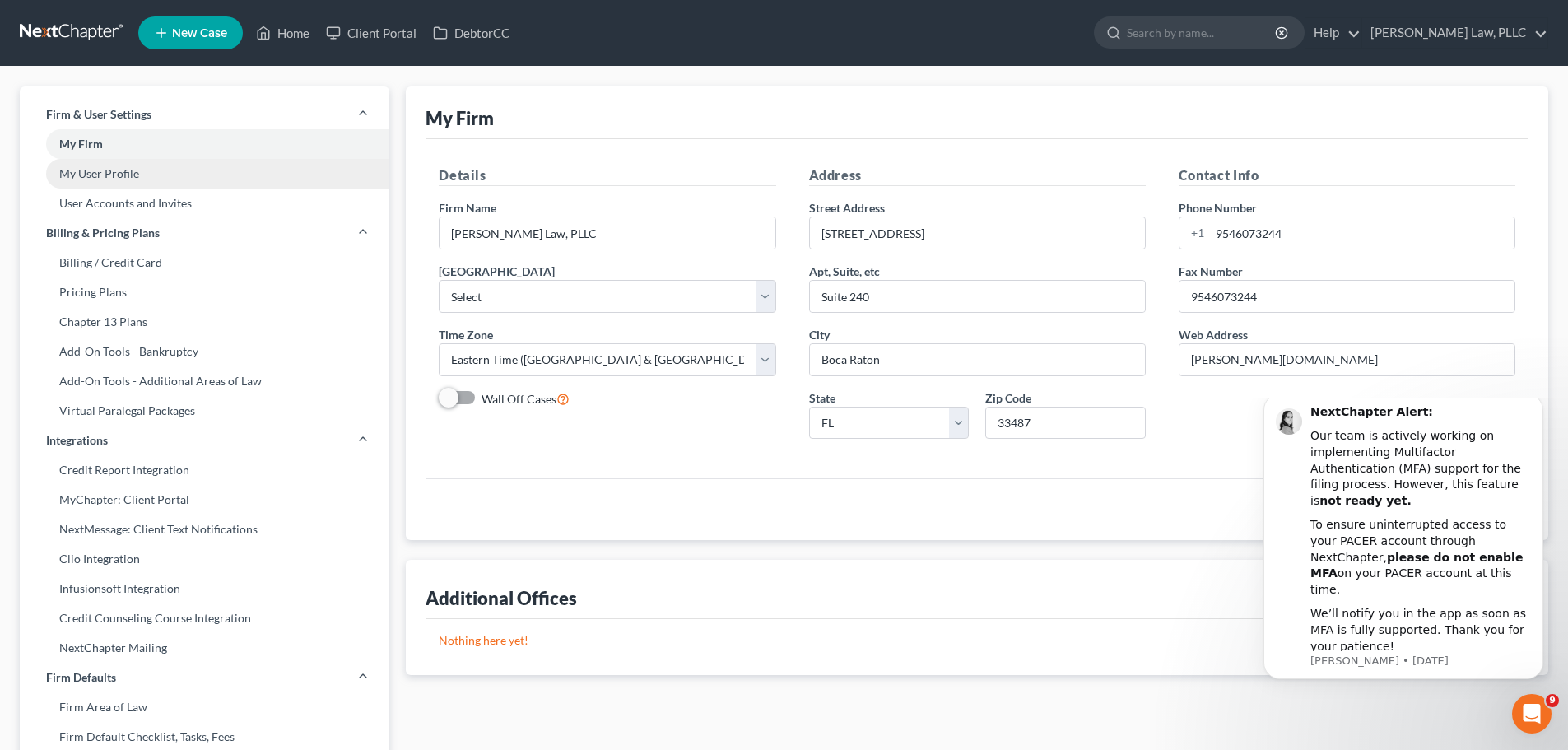
click at [132, 174] on link "My User Profile" at bounding box center [204, 173] width 370 height 30
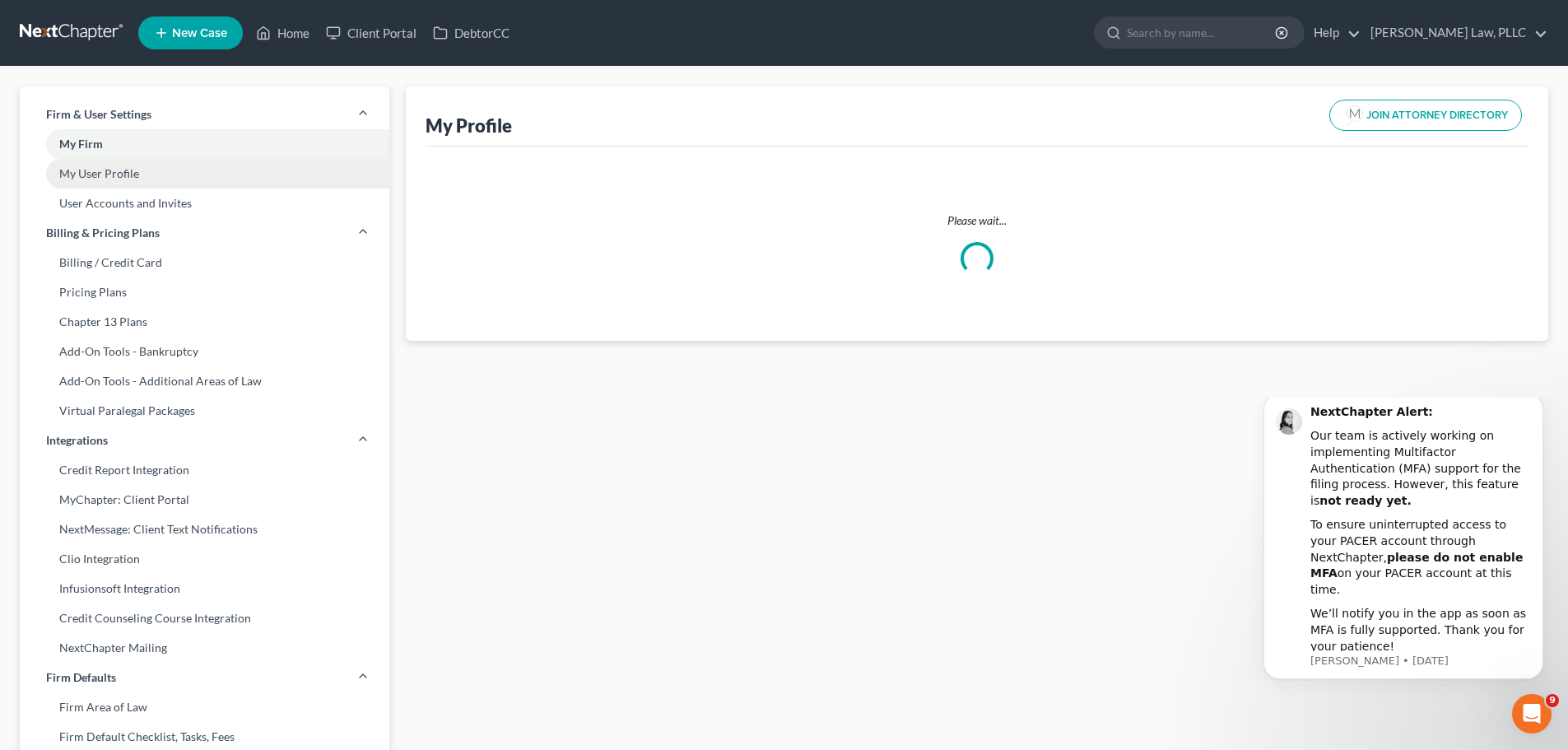
select select "9"
select select "17"
select select "attorney"
select select "0"
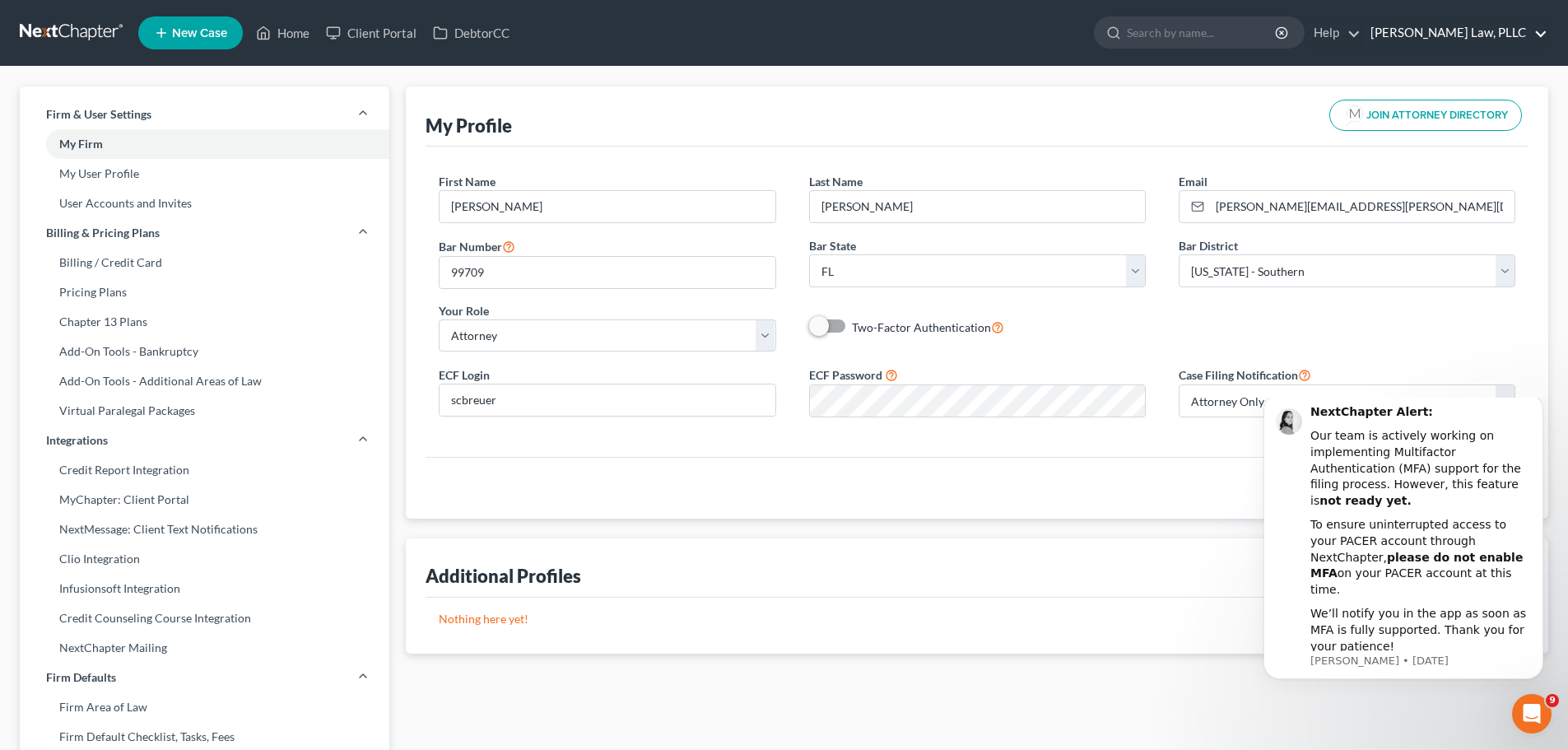
click at [1523, 31] on link "[PERSON_NAME] Law, PLLC" at bounding box center [1454, 33] width 185 height 30
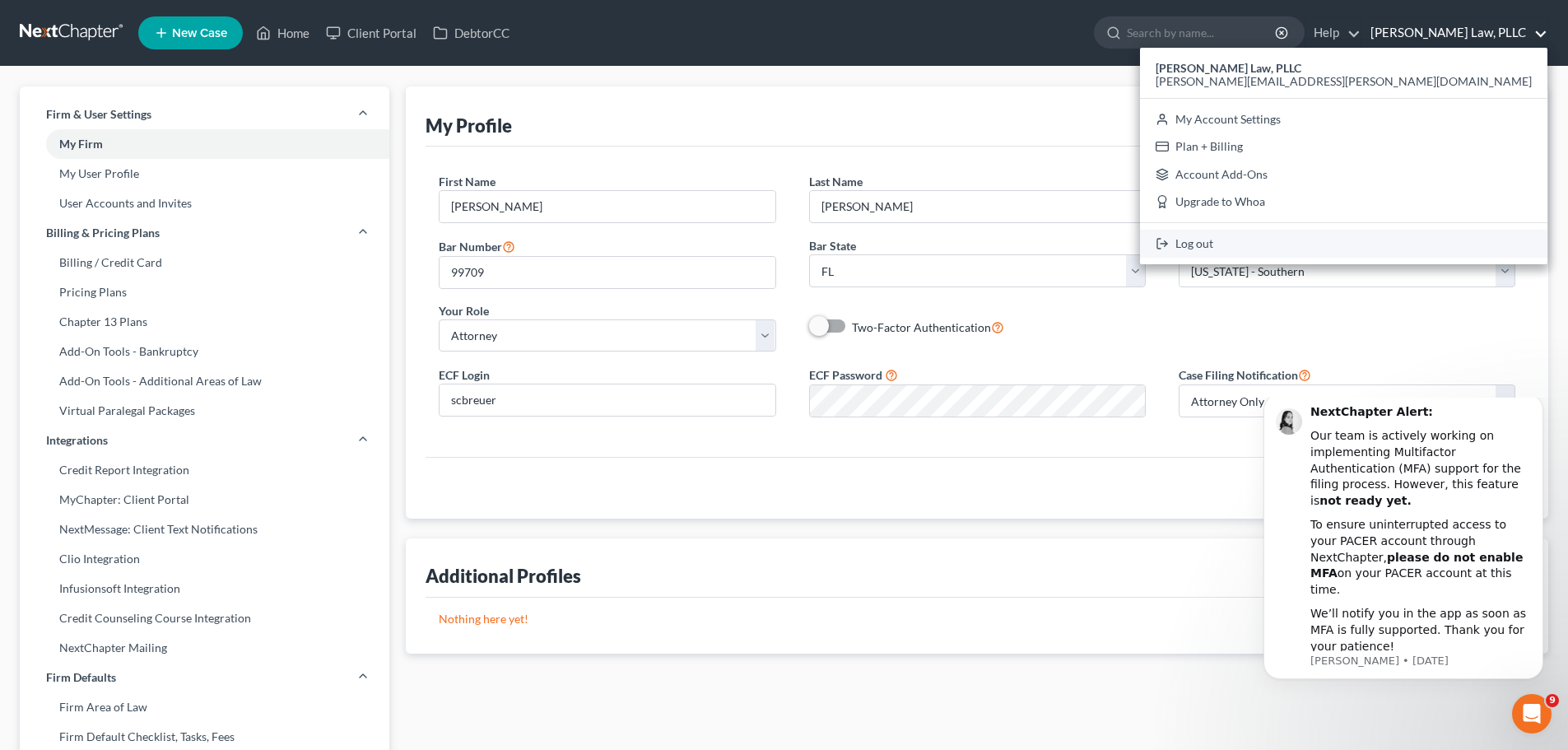
click at [1457, 252] on link "Log out" at bounding box center [1343, 243] width 408 height 28
